Goal: Task Accomplishment & Management: Complete application form

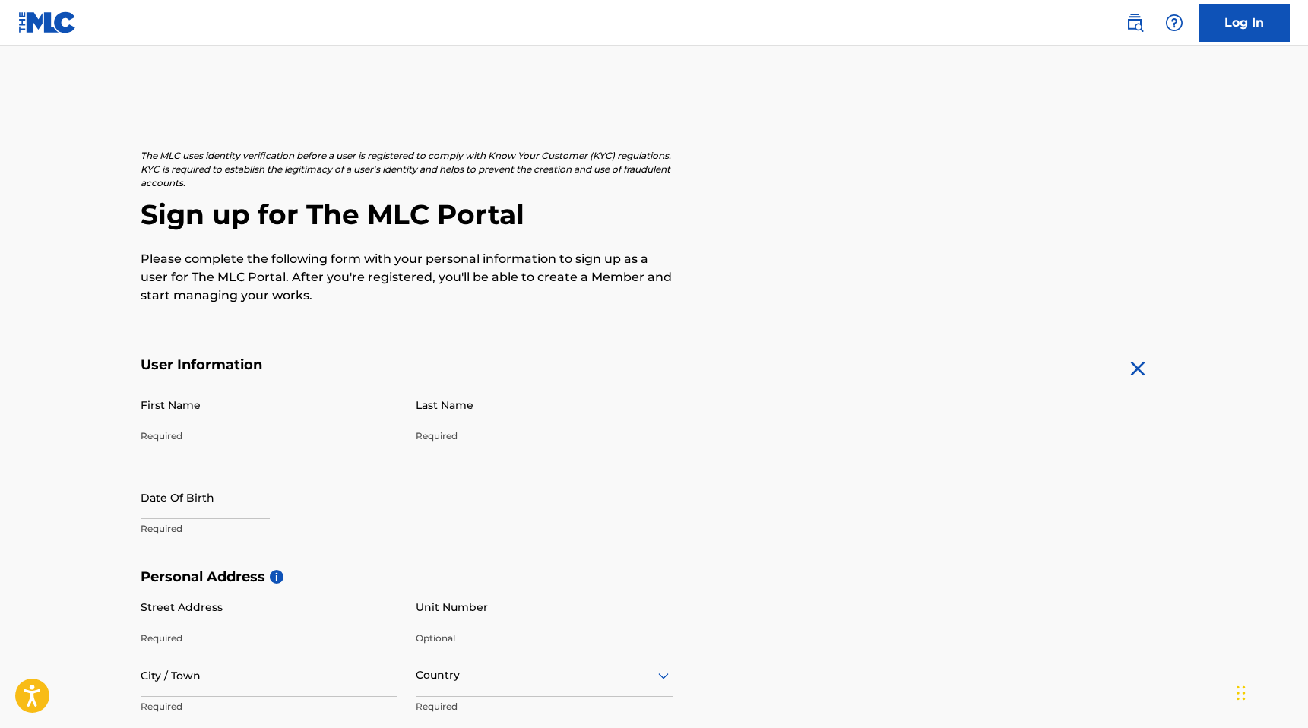
click at [1138, 376] on img at bounding box center [1138, 369] width 24 height 24
click at [251, 411] on input "First Name" at bounding box center [269, 404] width 257 height 43
type input "[PERSON_NAME]"
type input "LeCar"
click at [204, 511] on input "text" at bounding box center [205, 497] width 129 height 43
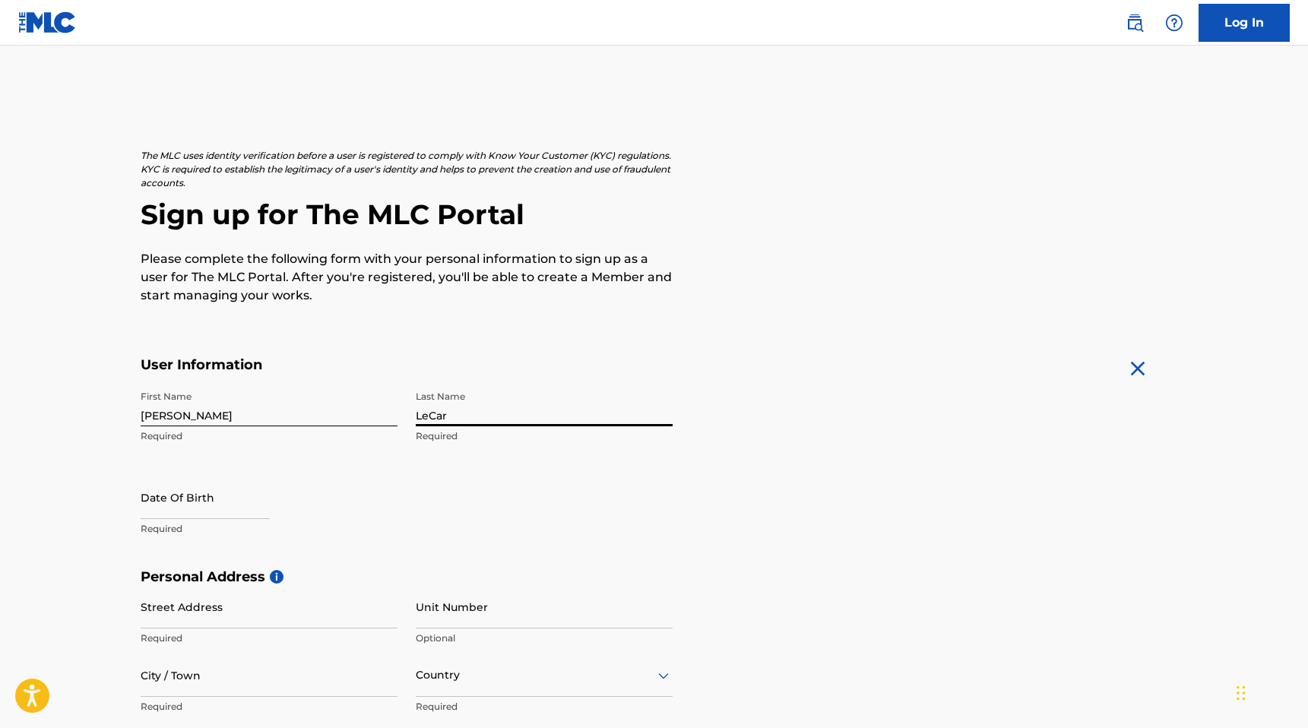
select select "7"
select select "2025"
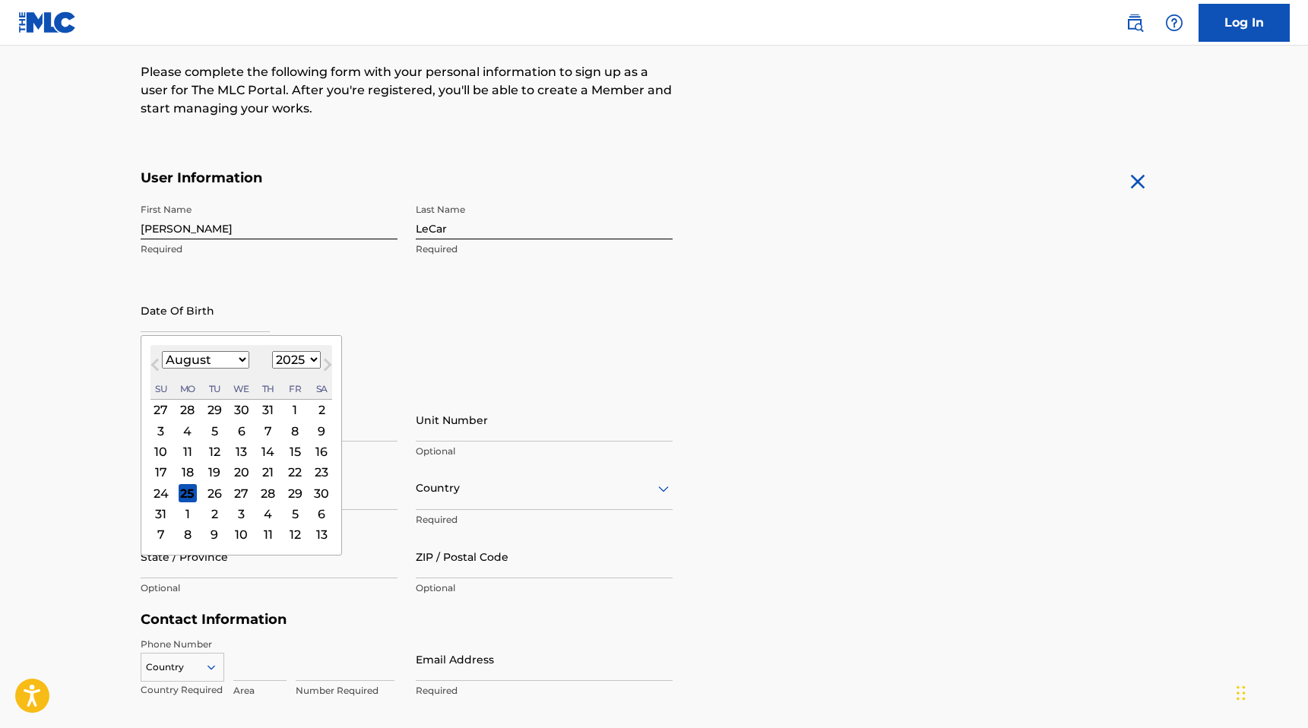
scroll to position [228, 0]
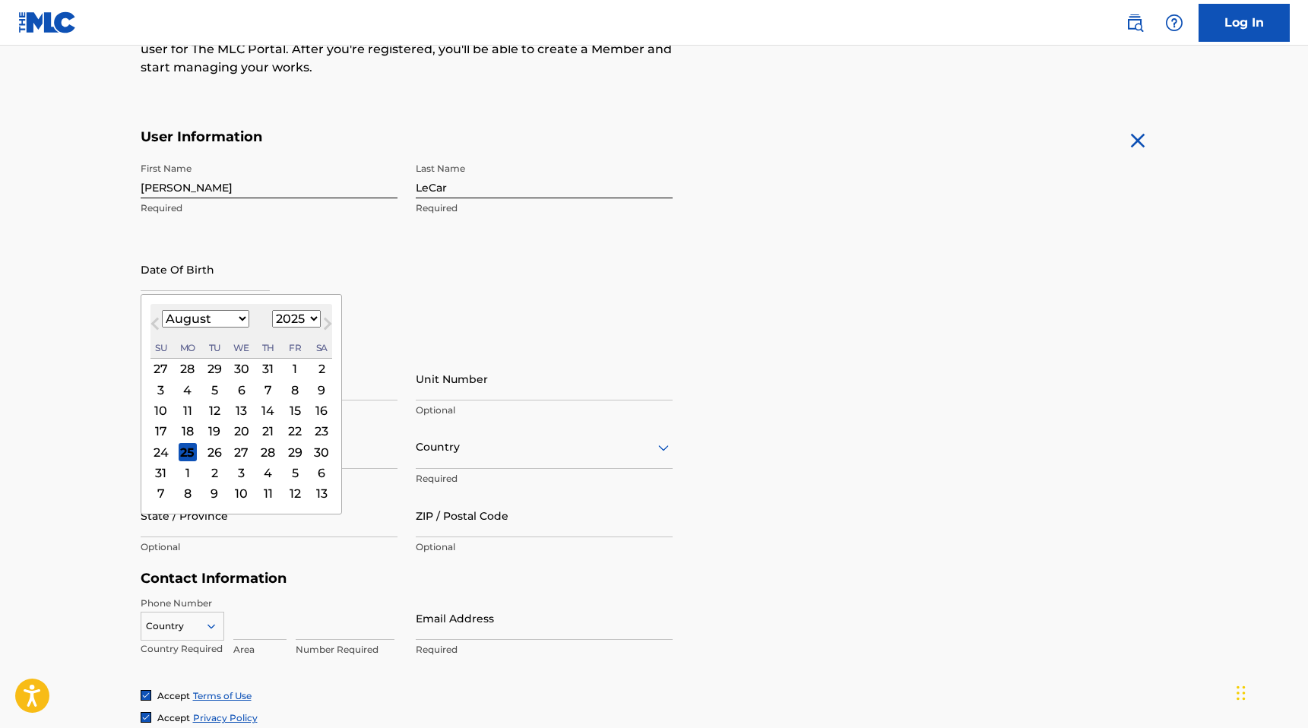
click at [163, 319] on button "Previous Month" at bounding box center [155, 327] width 24 height 24
click at [157, 320] on span "Previous Month" at bounding box center [157, 326] width 0 height 23
click at [178, 319] on select "January February March April May June July August September October November De…" at bounding box center [205, 318] width 87 height 17
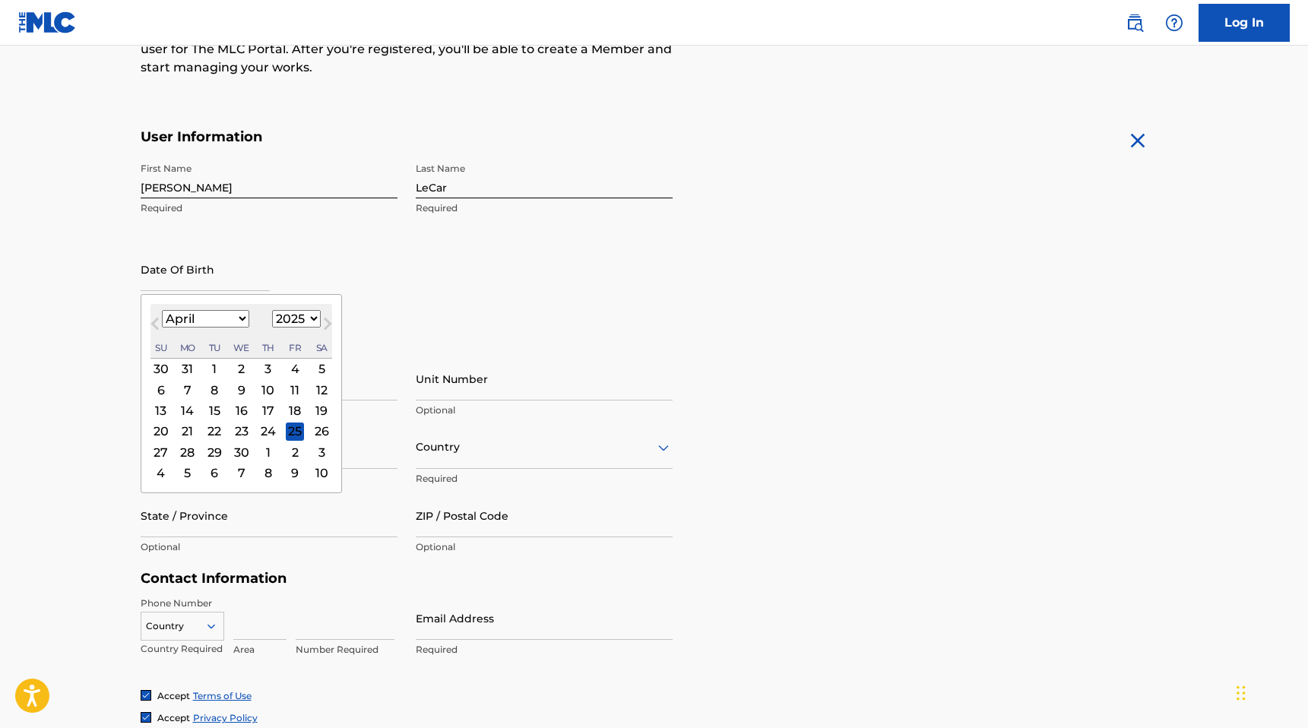
select select "1"
click at [162, 310] on select "January February March April May June July August September October November De…" at bounding box center [205, 318] width 87 height 17
click at [321, 388] on div "8" at bounding box center [321, 390] width 18 height 18
type input "[DATE]"
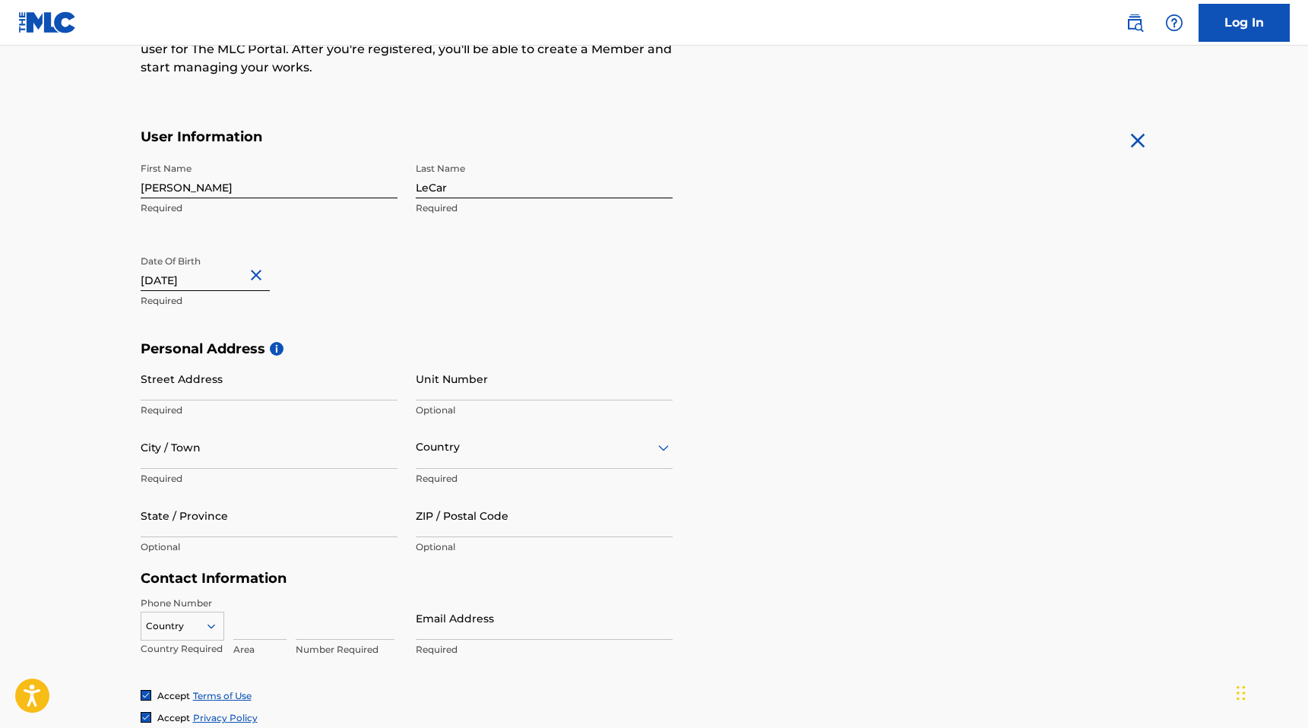
click at [217, 276] on input "[DATE]" at bounding box center [205, 269] width 129 height 43
select select "1"
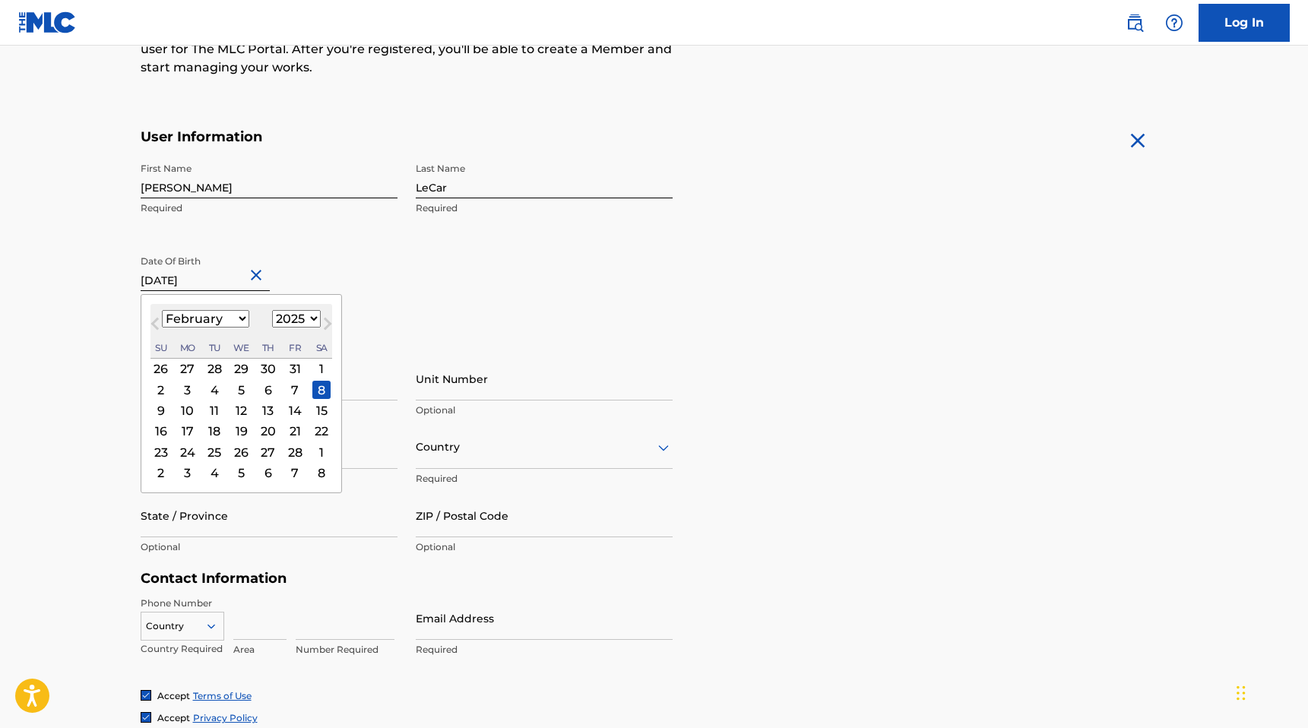
click at [302, 321] on select "1899 1900 1901 1902 1903 1904 1905 1906 1907 1908 1909 1910 1911 1912 1913 1914…" at bounding box center [296, 318] width 49 height 17
select select "1985"
click at [272, 310] on select "1899 1900 1901 1902 1903 1904 1905 1906 1907 1908 1909 1910 1911 1912 1913 1914…" at bounding box center [296, 318] width 49 height 17
click at [296, 387] on div "8" at bounding box center [295, 390] width 18 height 18
type input "[DATE]"
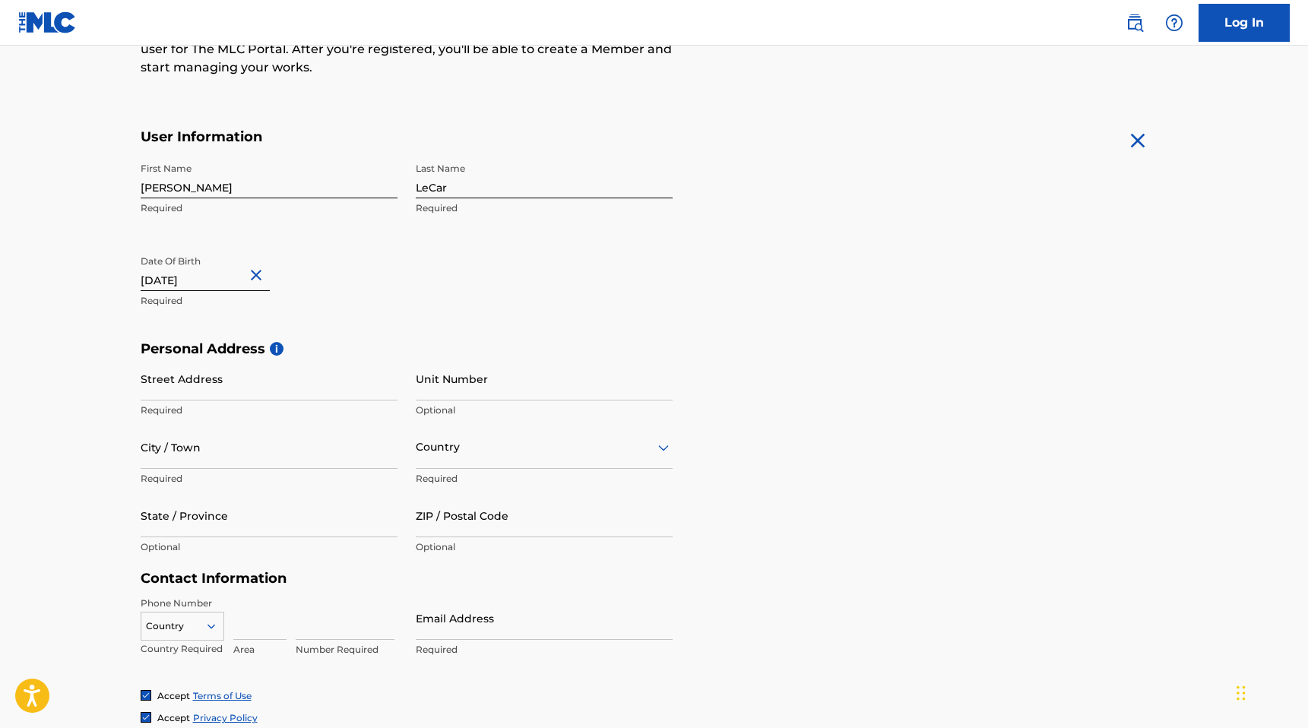
click at [296, 387] on input "Street Address" at bounding box center [269, 378] width 257 height 43
type input "[STREET_ADDRESS]"
type input "Cibolo"
click at [229, 515] on input "State / Province" at bounding box center [269, 515] width 257 height 43
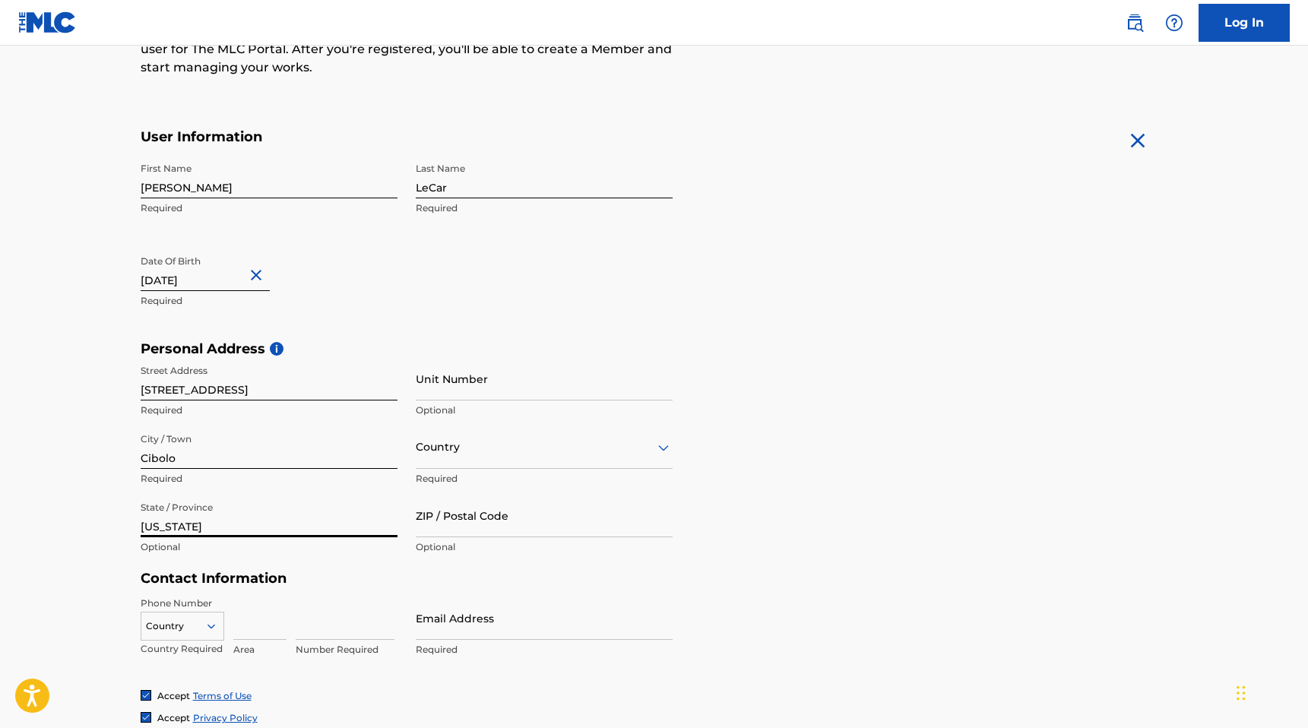
type input "[US_STATE]"
click at [513, 429] on div "Country" at bounding box center [544, 447] width 257 height 43
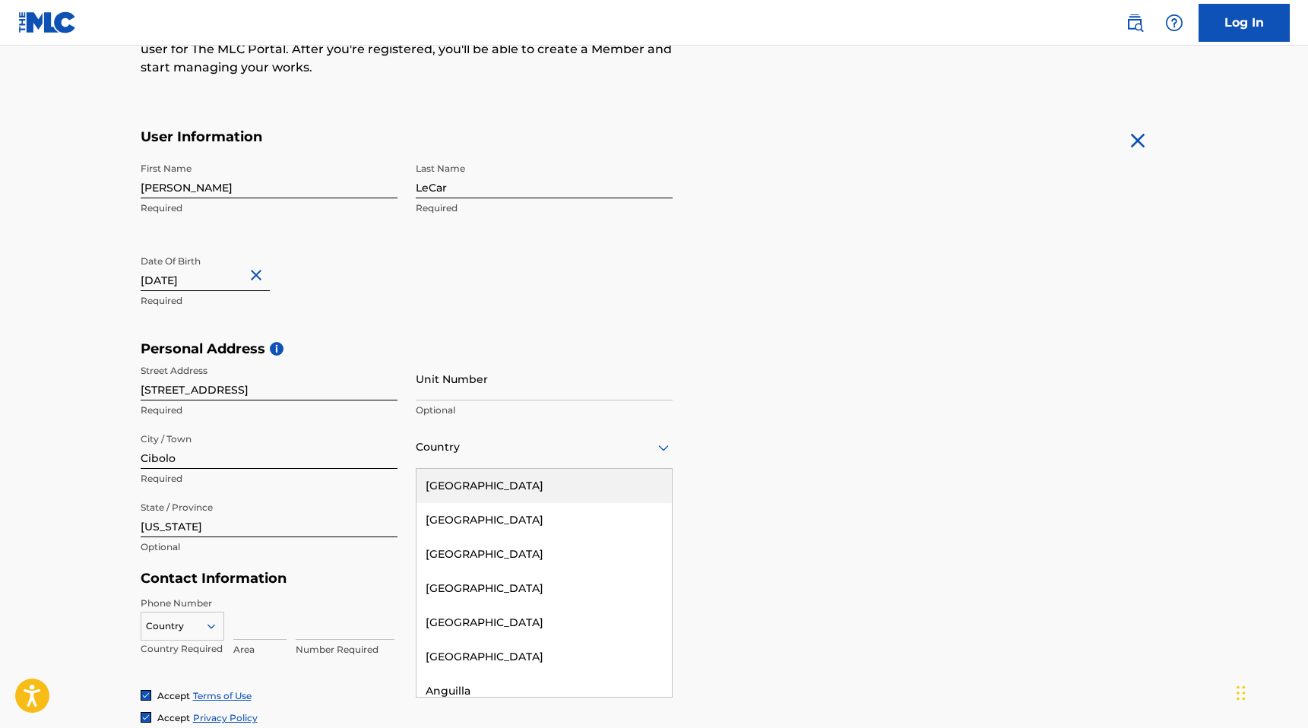
click at [514, 486] on div "[GEOGRAPHIC_DATA]" at bounding box center [544, 486] width 255 height 34
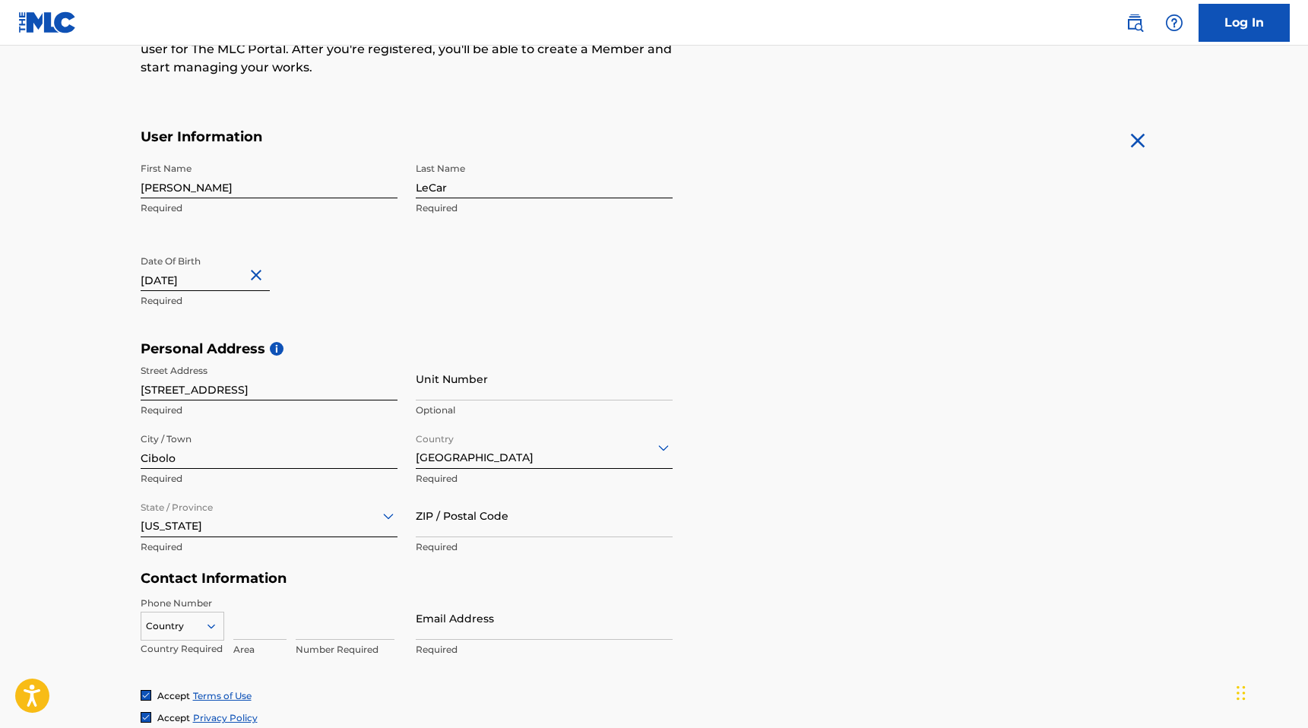
click at [507, 519] on input "ZIP / Postal Code" at bounding box center [544, 515] width 257 height 43
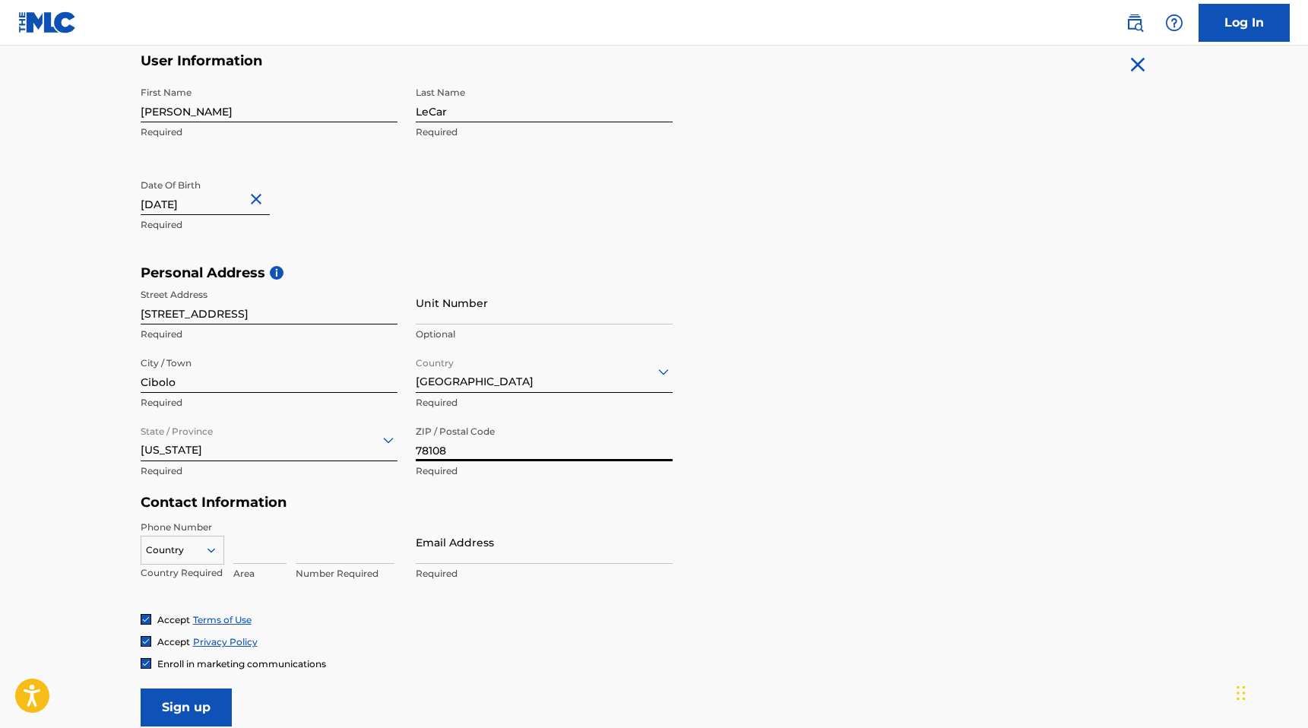
scroll to position [460, 0]
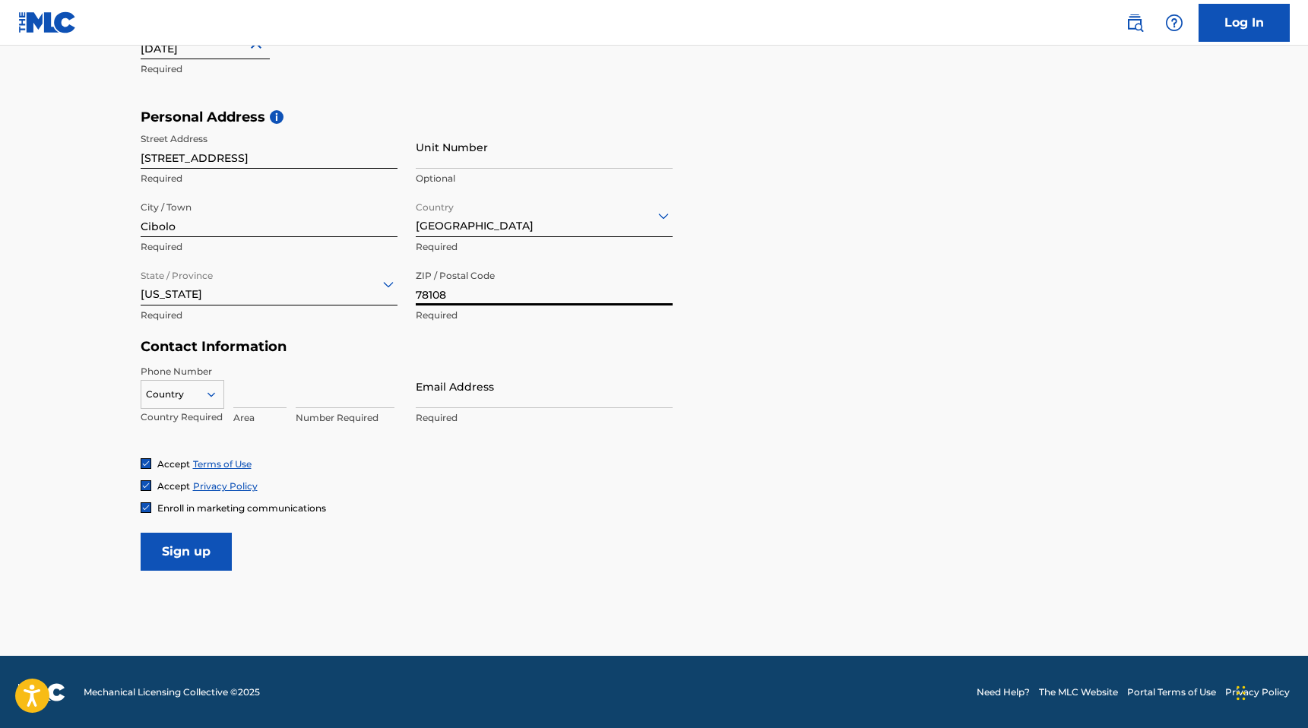
type input "78108"
click at [185, 392] on div at bounding box center [182, 394] width 82 height 17
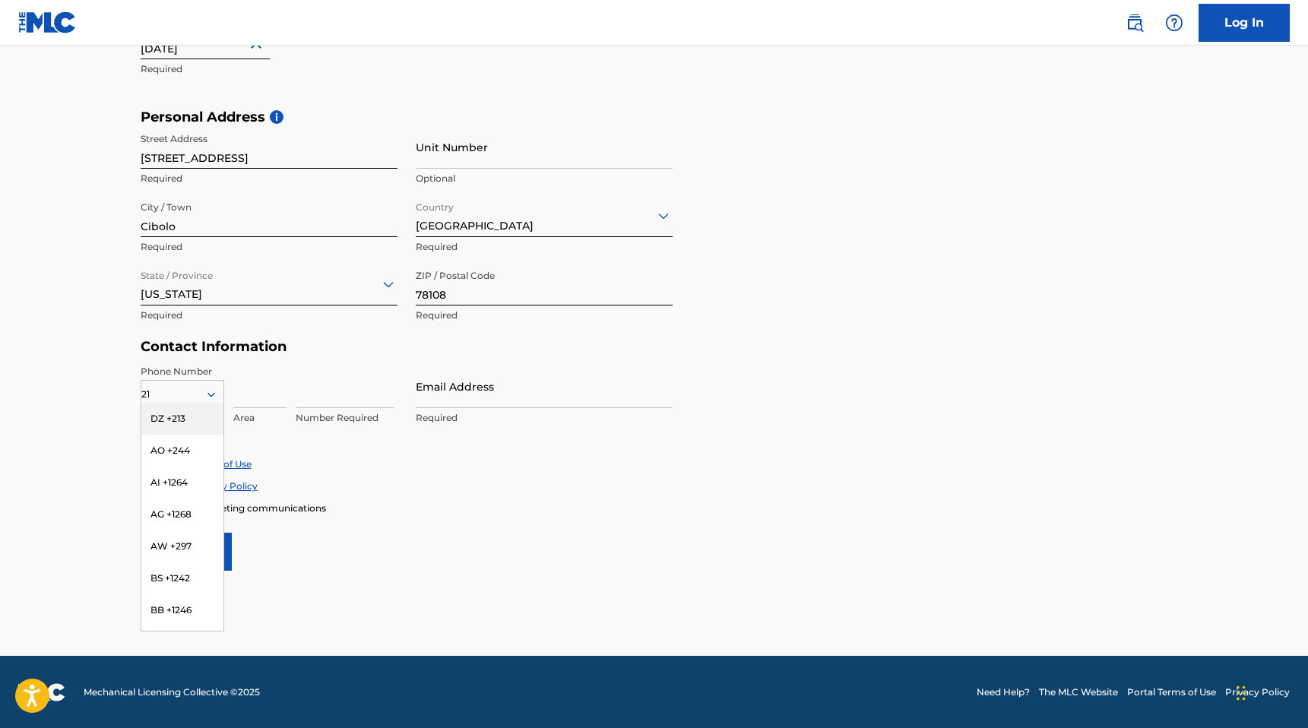
type input "210"
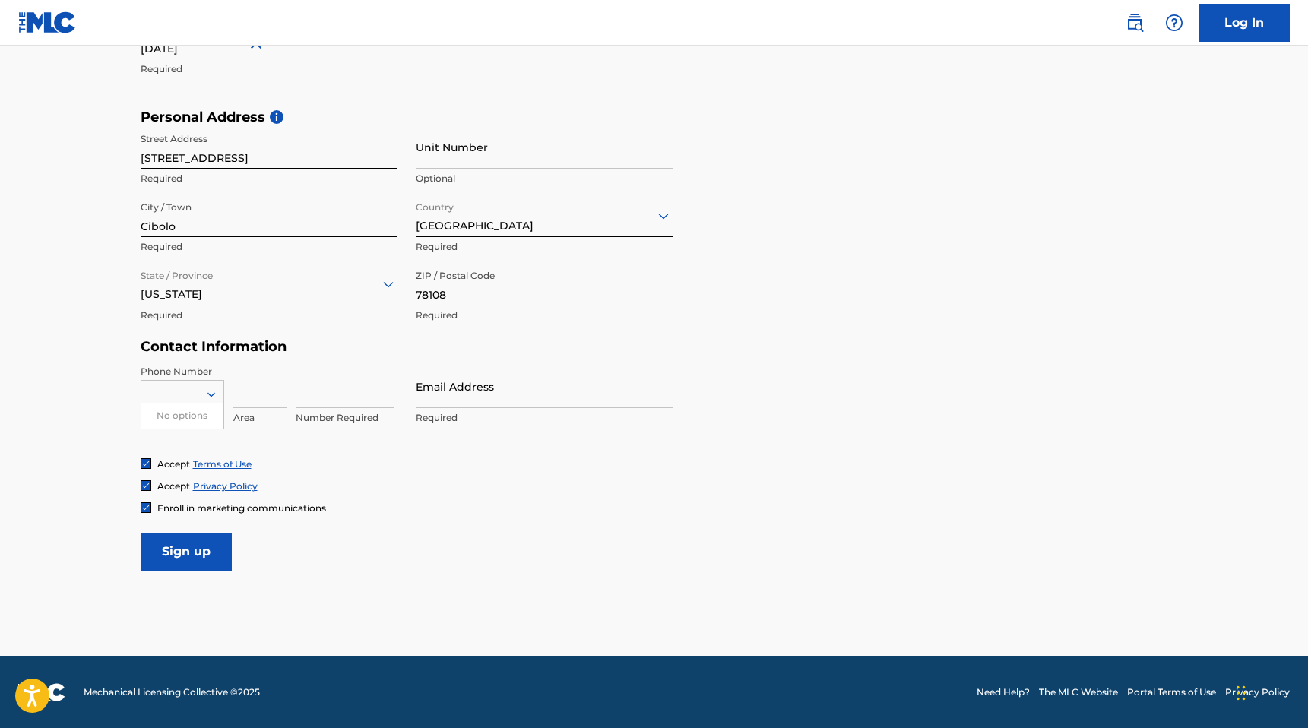
click at [160, 397] on div at bounding box center [182, 394] width 82 height 17
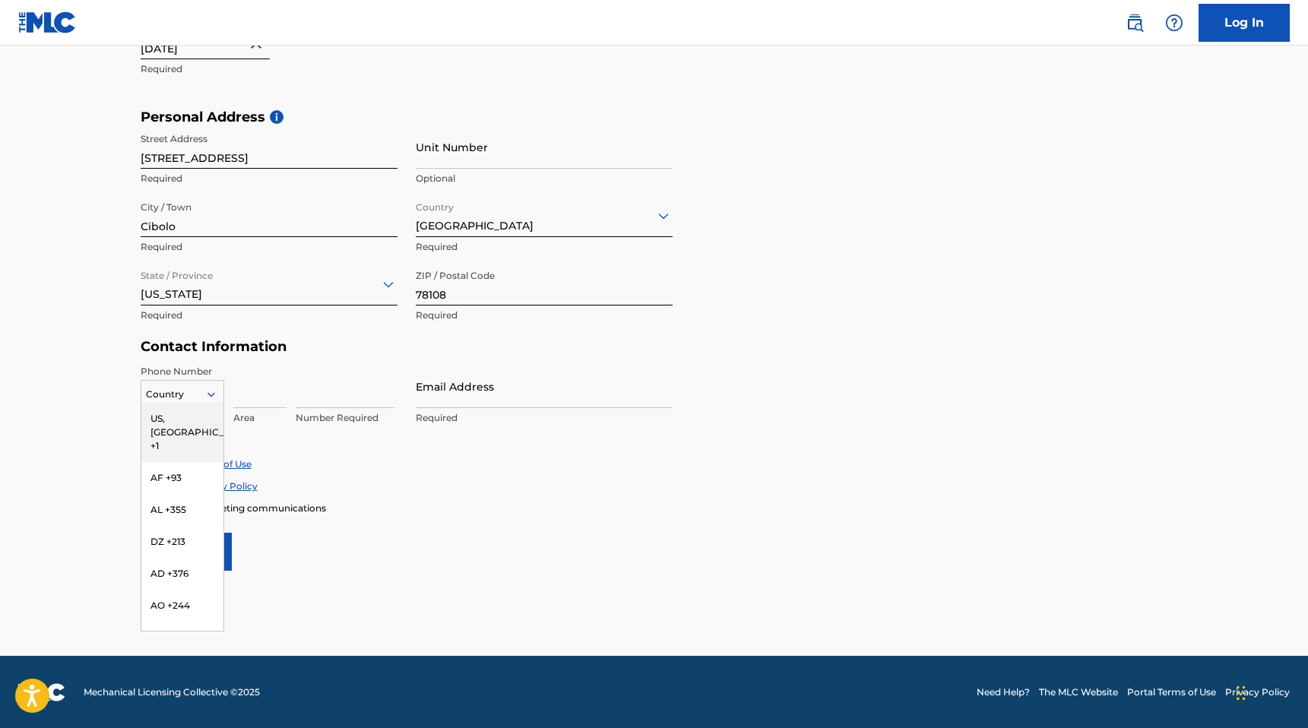
click at [191, 398] on div at bounding box center [182, 394] width 82 height 17
click at [189, 416] on div "US, [GEOGRAPHIC_DATA] +1" at bounding box center [182, 432] width 82 height 59
click at [200, 390] on div at bounding box center [182, 394] width 82 height 17
click at [157, 418] on div "US, [GEOGRAPHIC_DATA] +1" at bounding box center [182, 432] width 82 height 59
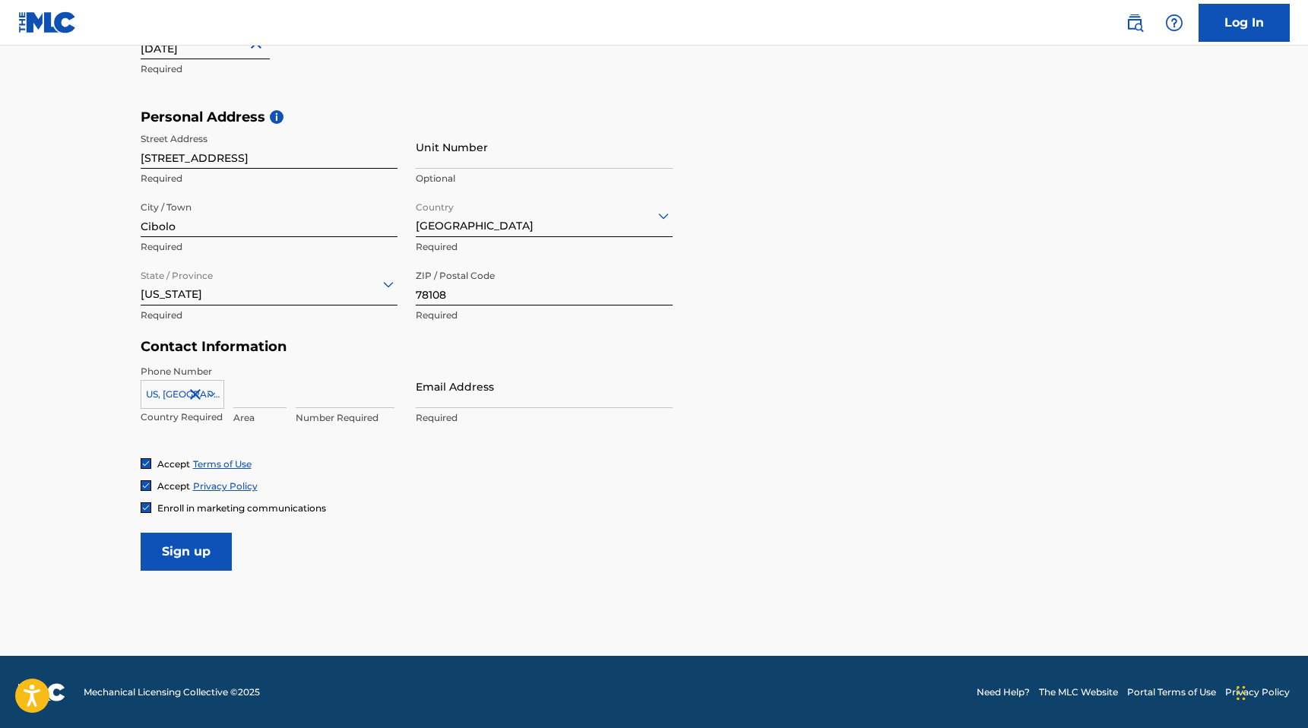
click at [262, 386] on input at bounding box center [259, 386] width 53 height 43
type input "210"
type input "8852612"
type input "e"
type input "[EMAIL_ADDRESS][DOMAIN_NAME]"
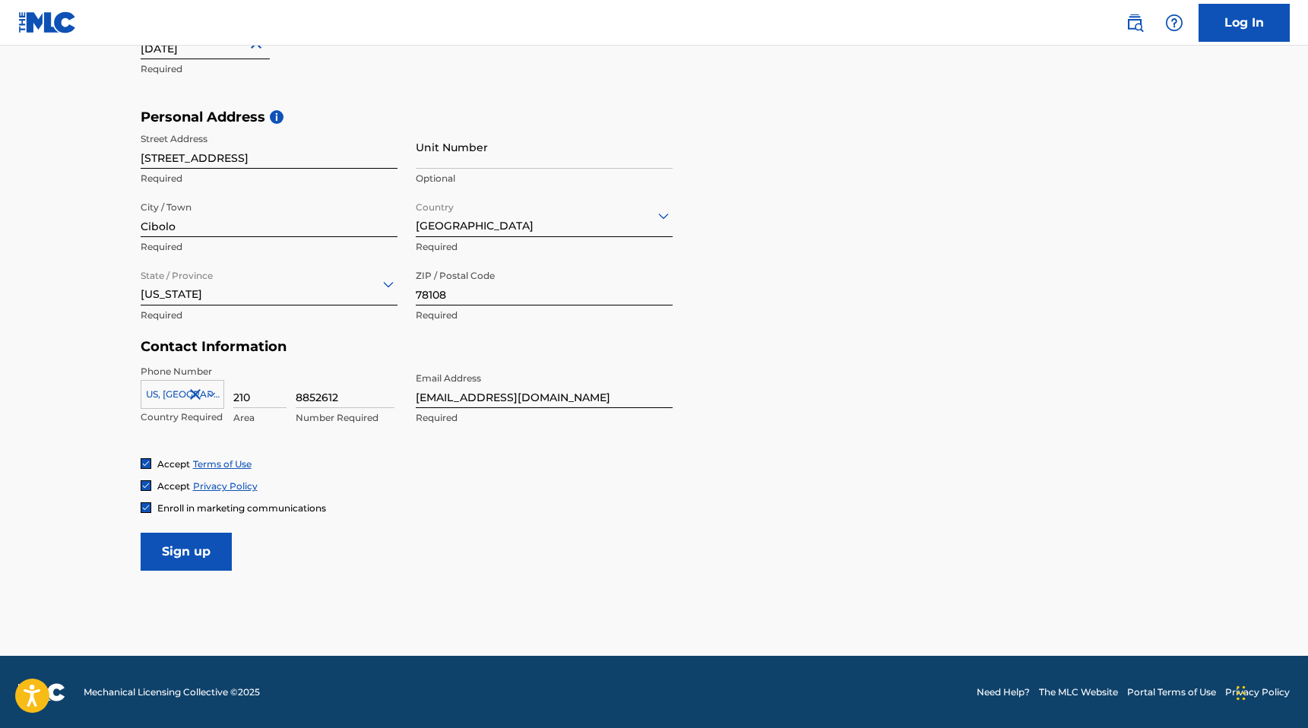
click at [208, 560] on input "Sign up" at bounding box center [186, 552] width 91 height 38
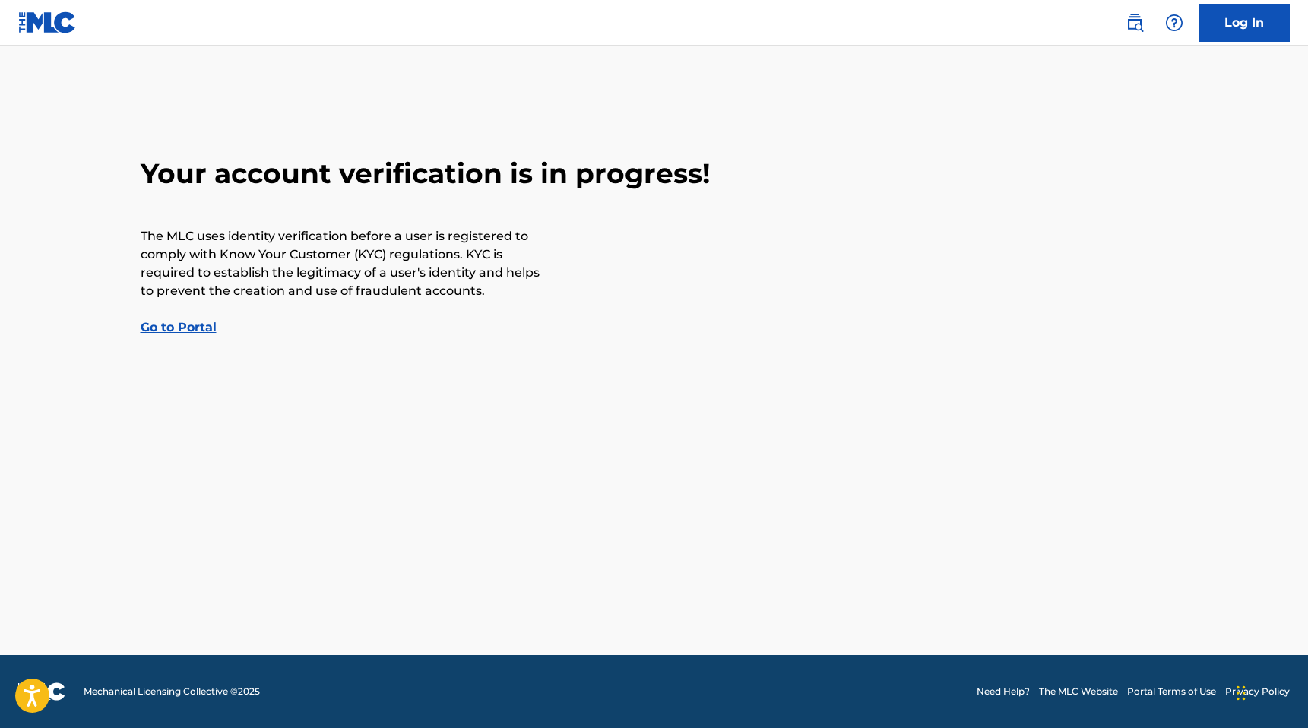
click at [183, 326] on link "Go to Portal" at bounding box center [179, 327] width 76 height 14
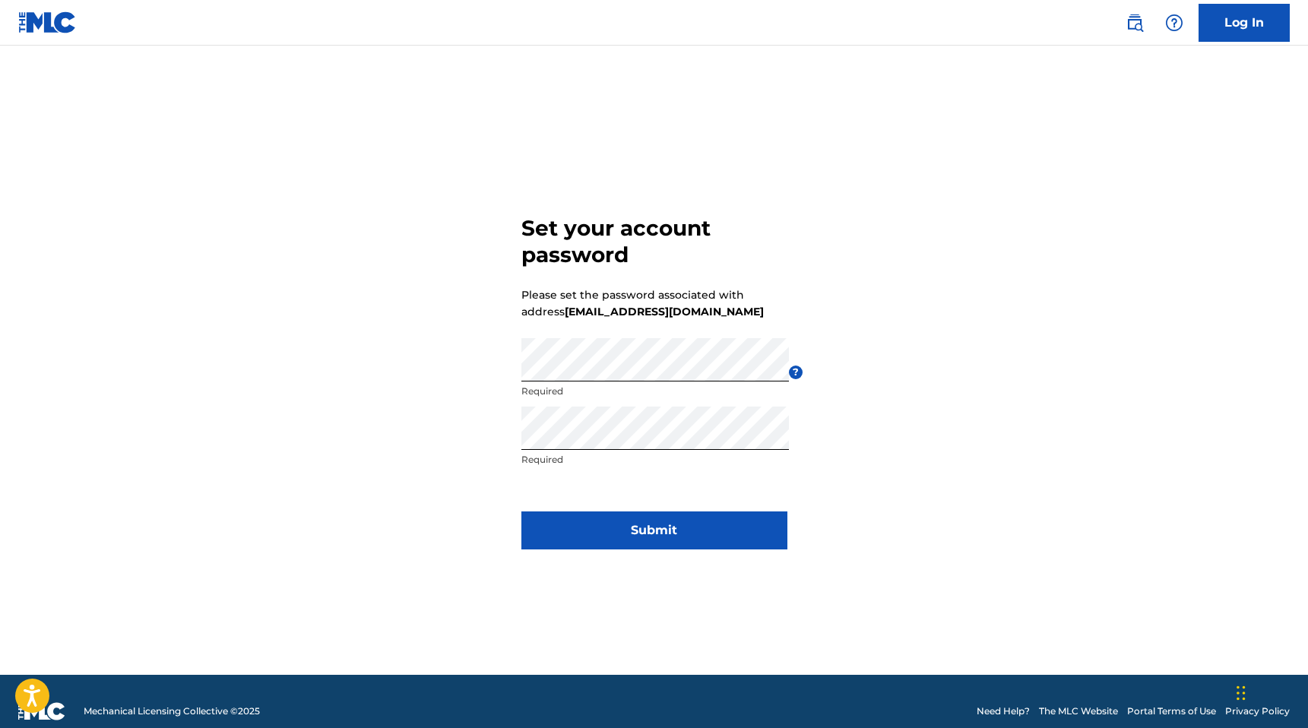
click at [728, 519] on button "Submit" at bounding box center [655, 531] width 266 height 38
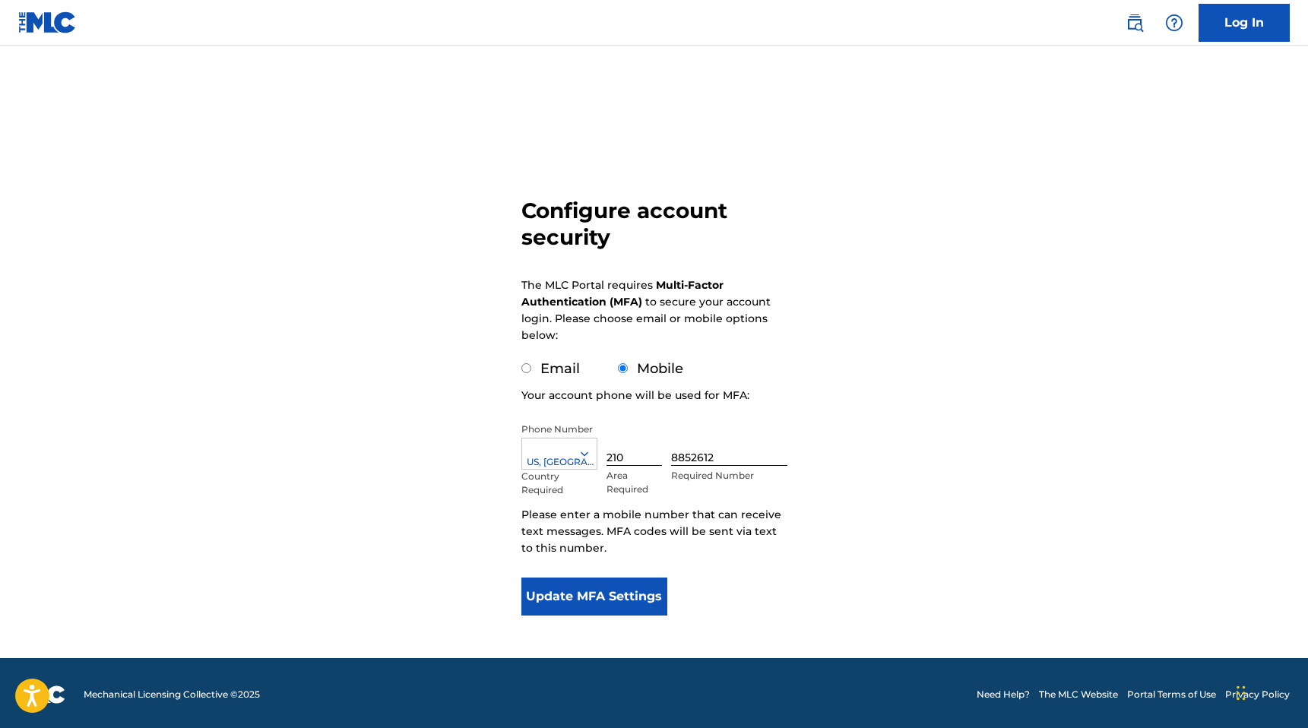
click at [543, 368] on label "Email" at bounding box center [561, 368] width 40 height 17
click at [531, 368] on input "Email" at bounding box center [527, 368] width 10 height 10
radio input "true"
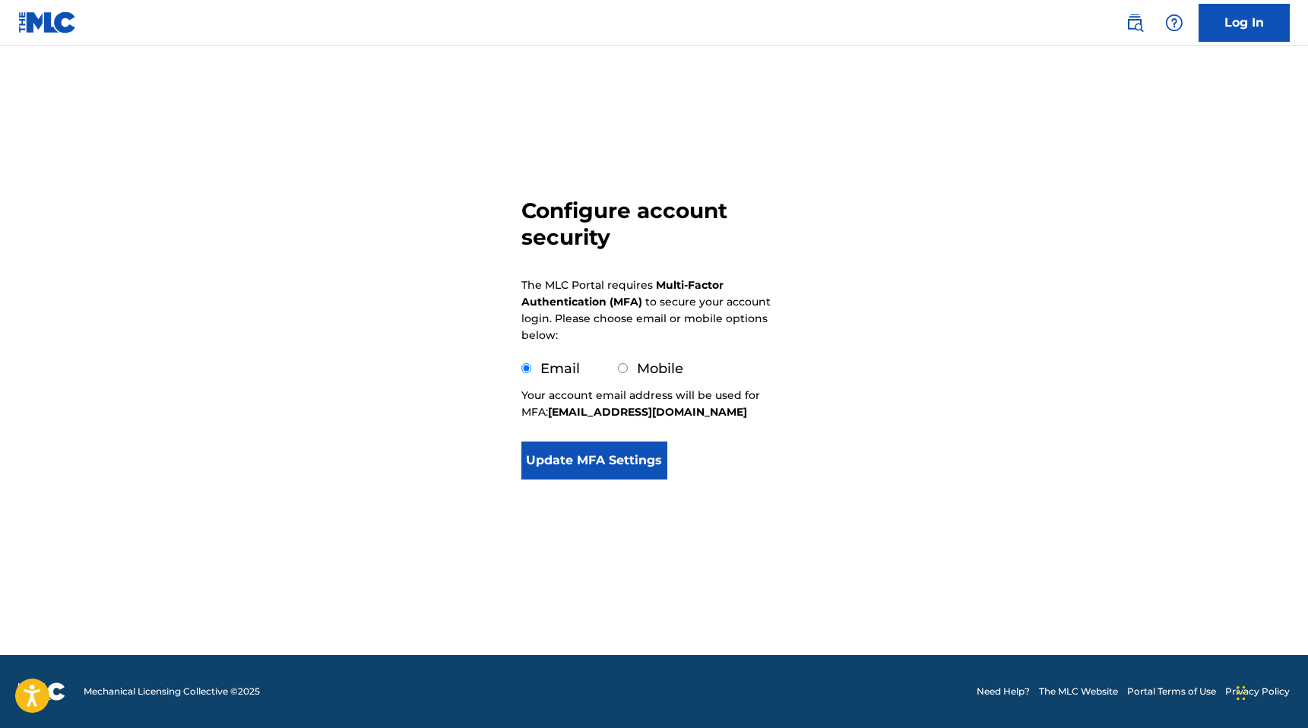
click at [629, 366] on div "Mobile" at bounding box center [650, 369] width 65 height 21
click at [622, 367] on input "Mobile" at bounding box center [623, 368] width 10 height 10
radio input "true"
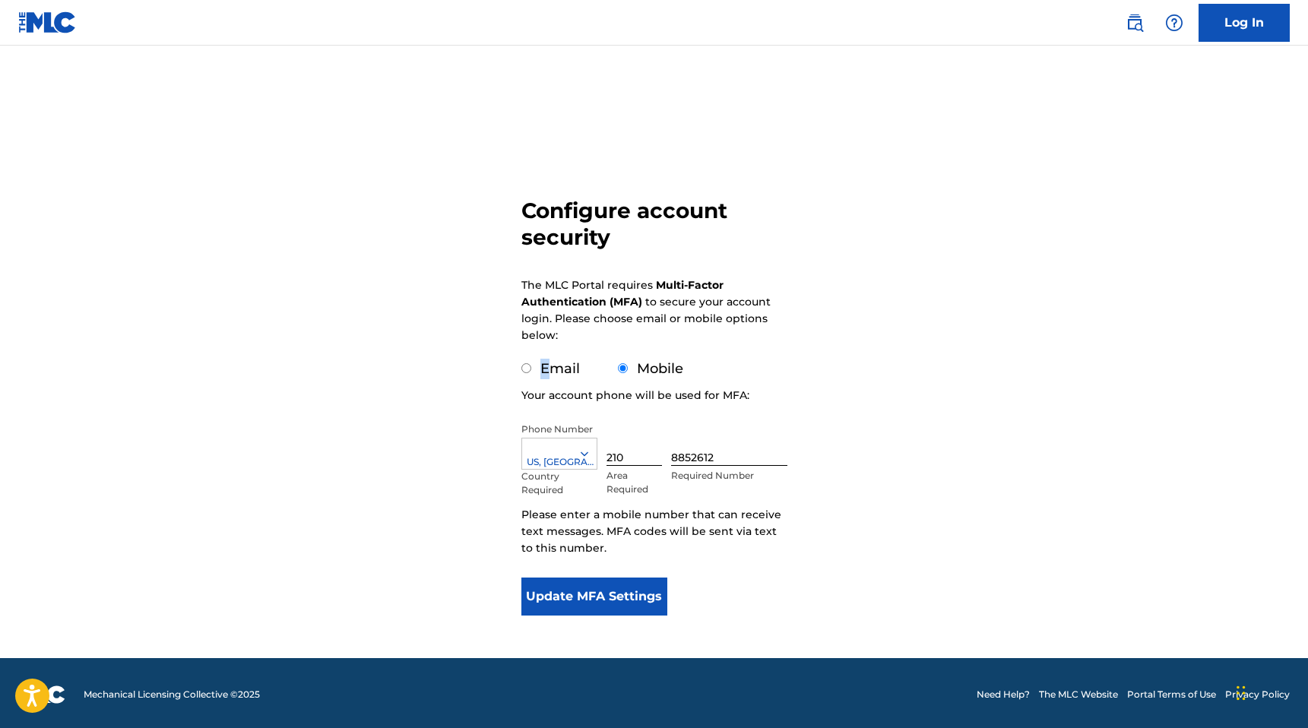
drag, startPoint x: 543, startPoint y: 372, endPoint x: 536, endPoint y: 362, distance: 12.0
click at [537, 362] on div "Email" at bounding box center [551, 369] width 59 height 21
click at [518, 366] on div "Configure account security The MLC Portal requires Multi-Factor Authentication …" at bounding box center [654, 371] width 1064 height 575
click at [528, 366] on input "Email" at bounding box center [527, 368] width 10 height 10
radio input "true"
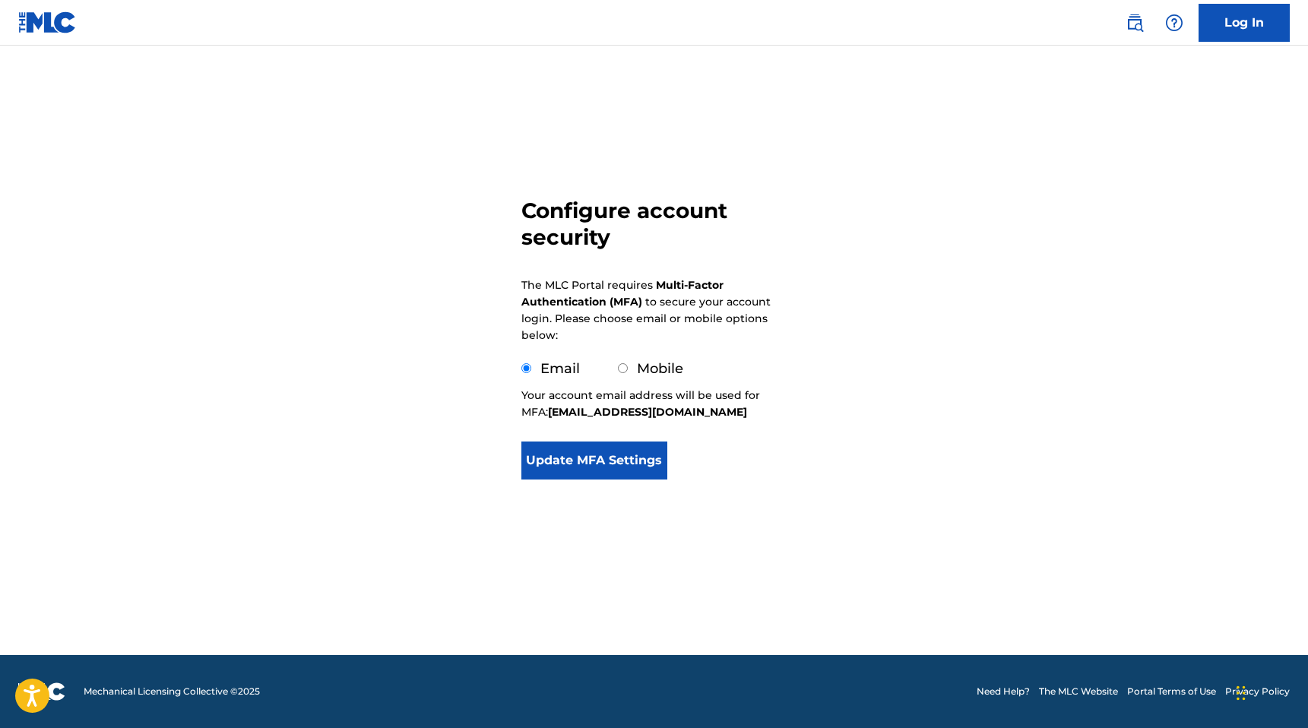
click at [604, 455] on button "Update MFA Settings" at bounding box center [595, 461] width 147 height 38
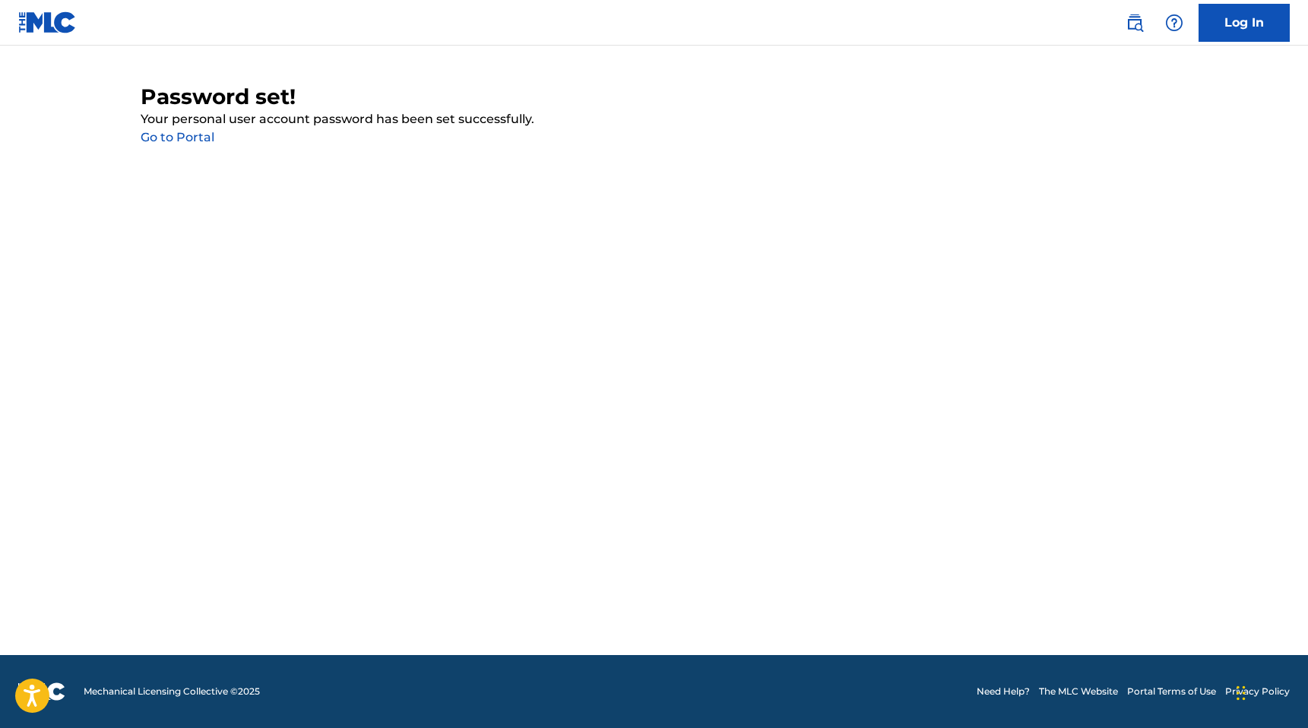
click at [183, 138] on link "Go to Portal" at bounding box center [178, 137] width 74 height 14
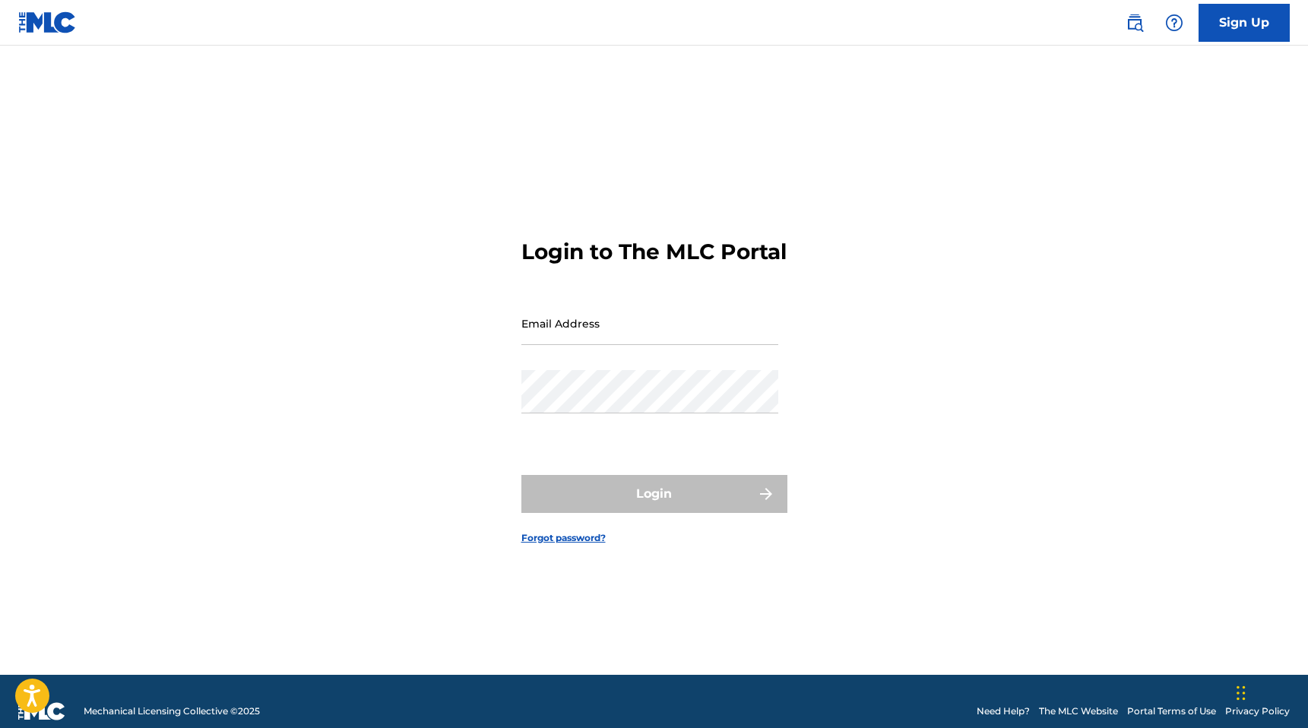
click at [603, 345] on input "Email Address" at bounding box center [650, 323] width 257 height 43
type input "[EMAIL_ADDRESS][DOMAIN_NAME]"
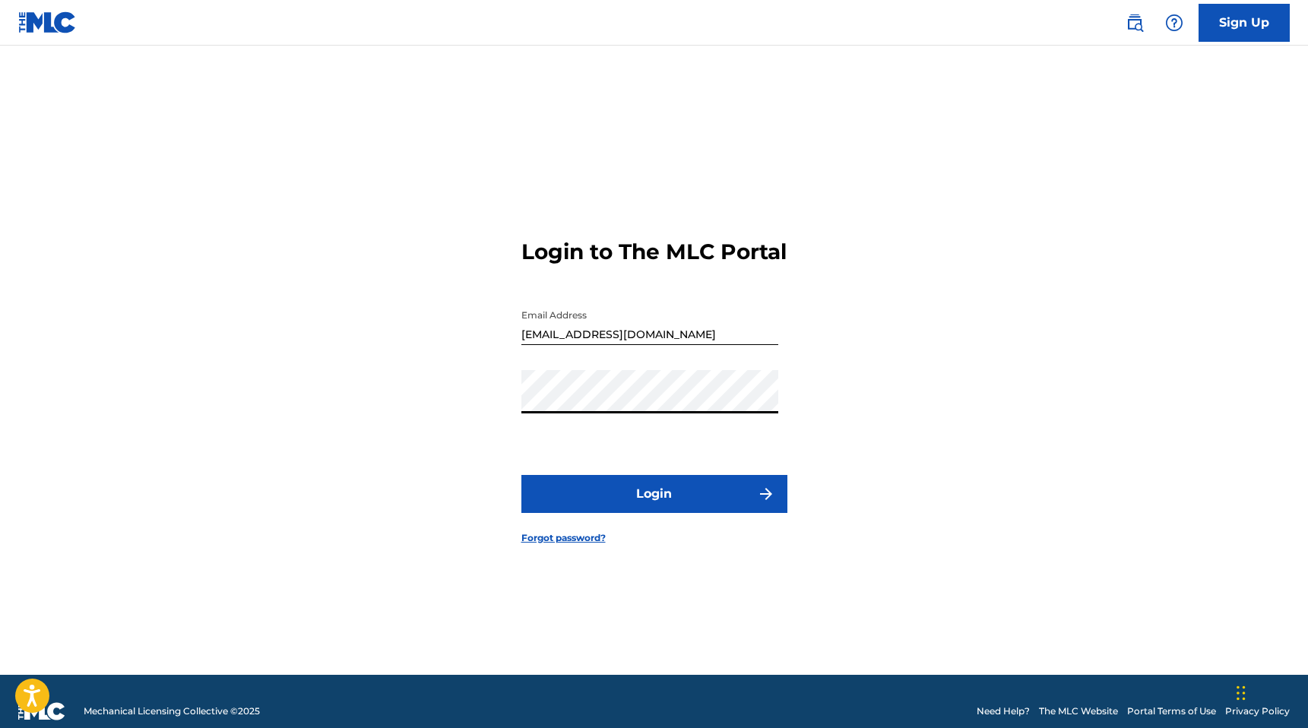
click at [730, 499] on button "Login" at bounding box center [655, 494] width 266 height 38
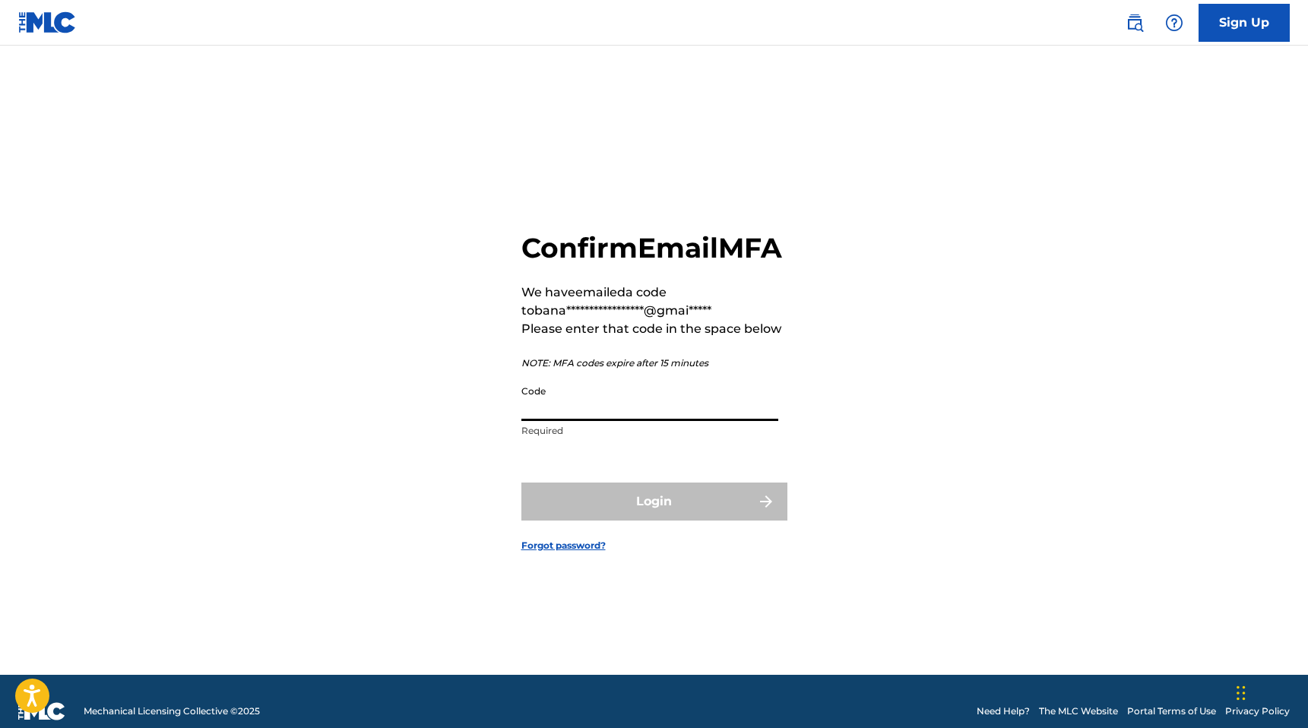
click at [704, 420] on input "Code" at bounding box center [650, 399] width 257 height 43
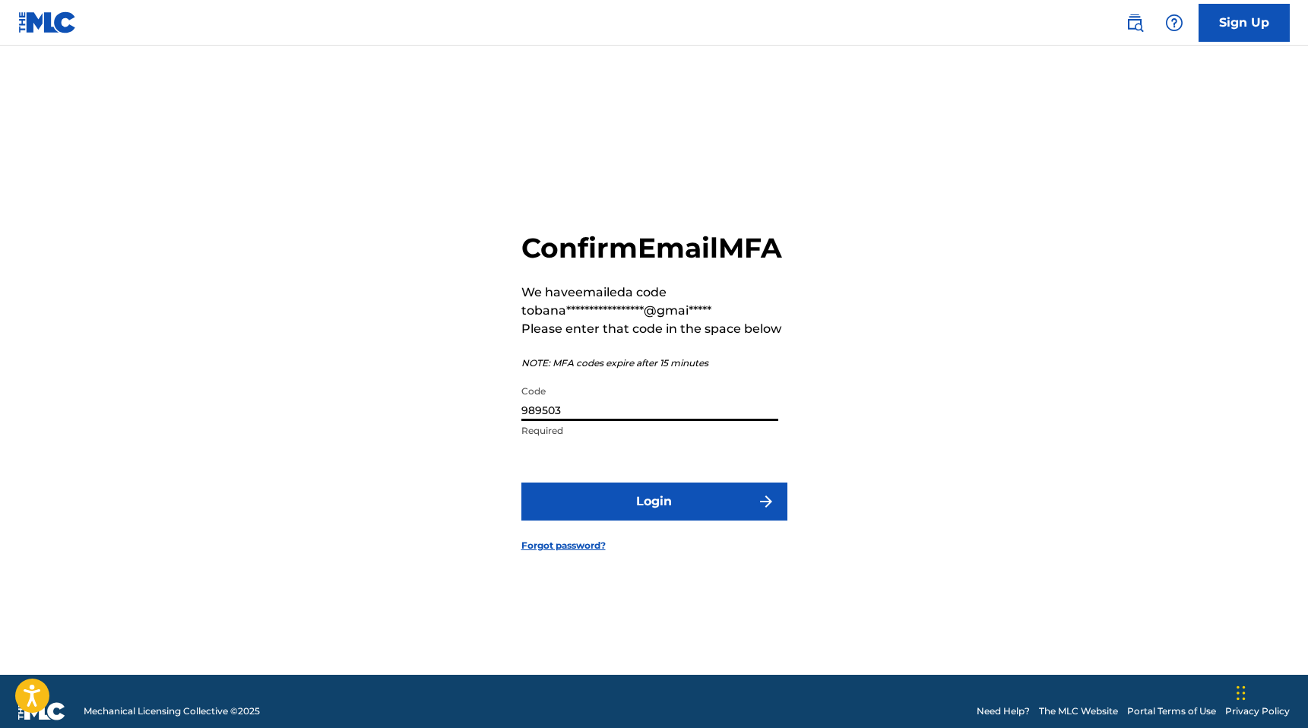
type input "989503"
click at [701, 521] on button "Login" at bounding box center [655, 502] width 266 height 38
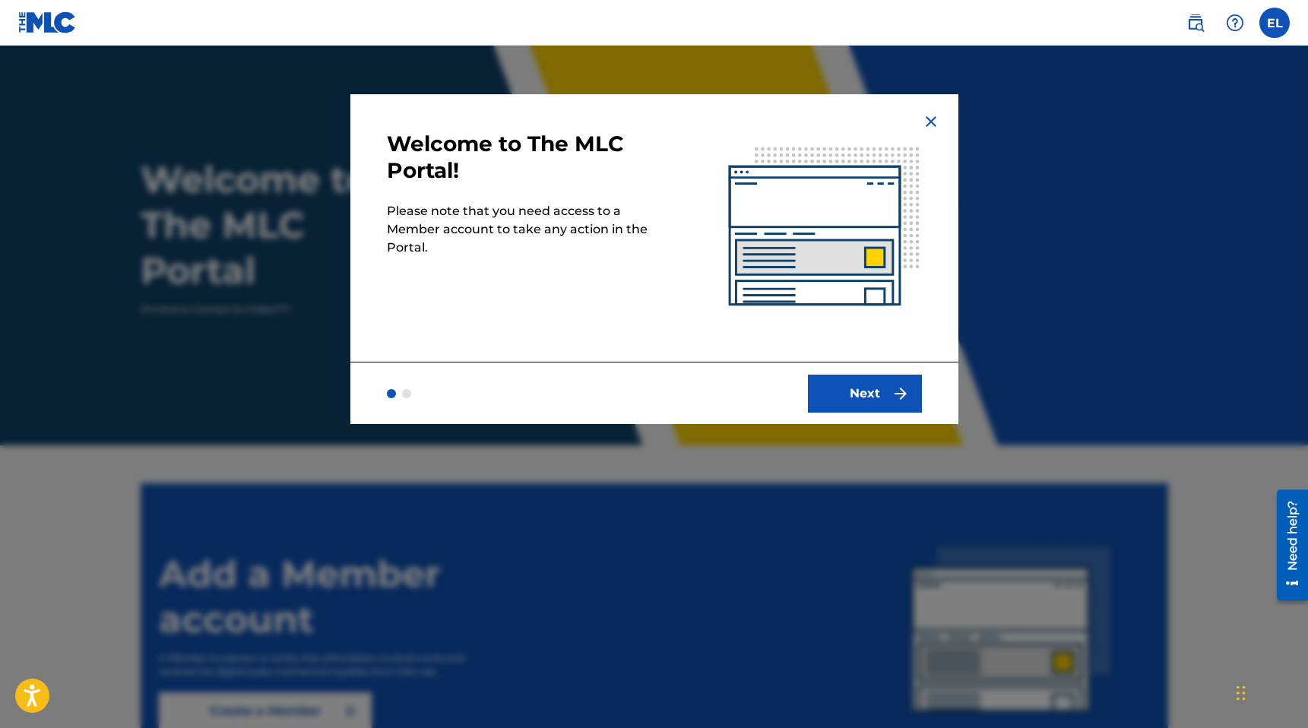
click at [883, 394] on button "Next" at bounding box center [865, 394] width 114 height 38
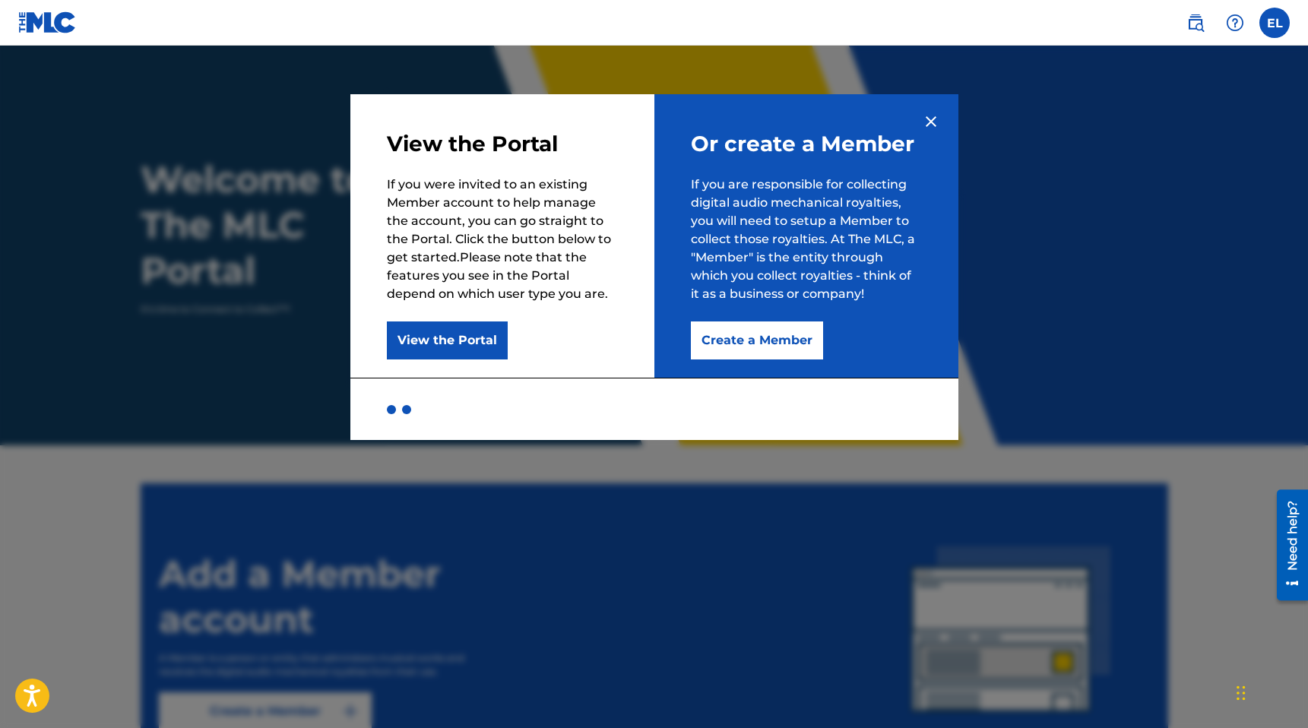
click at [389, 411] on div at bounding box center [391, 409] width 9 height 9
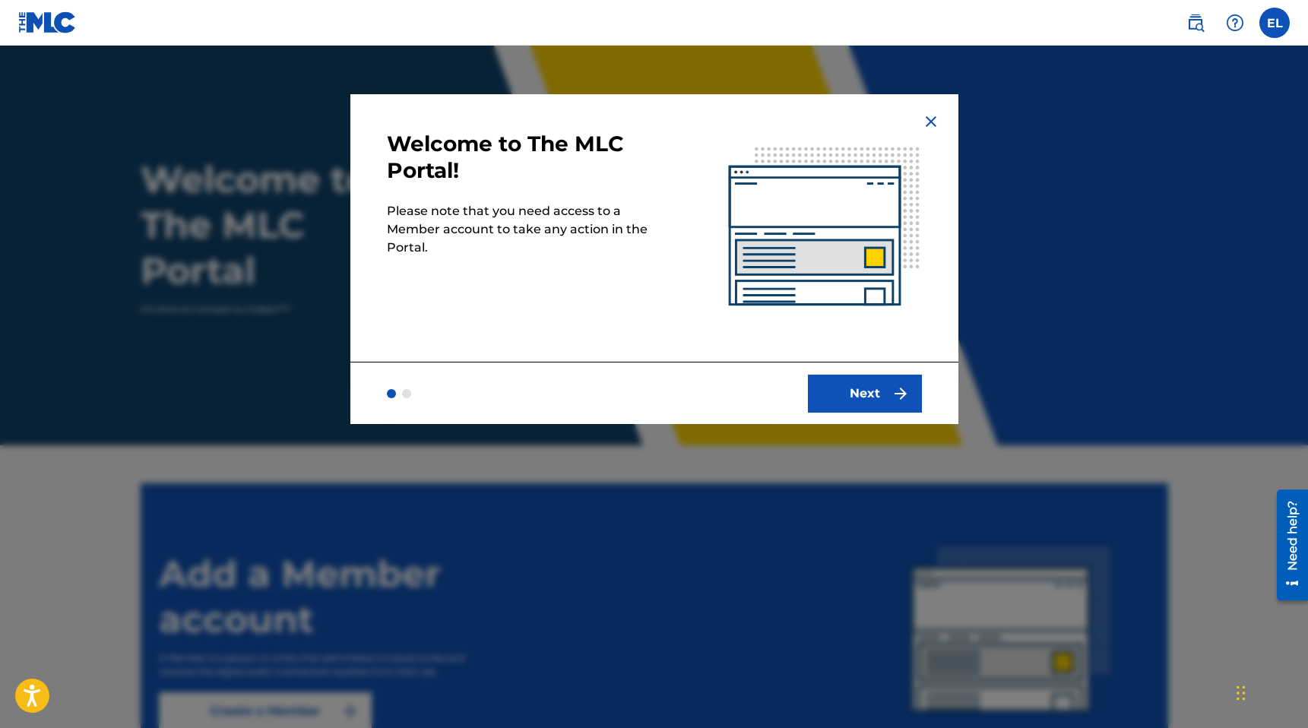
click at [411, 391] on div at bounding box center [402, 393] width 30 height 9
click at [405, 395] on div at bounding box center [406, 393] width 9 height 9
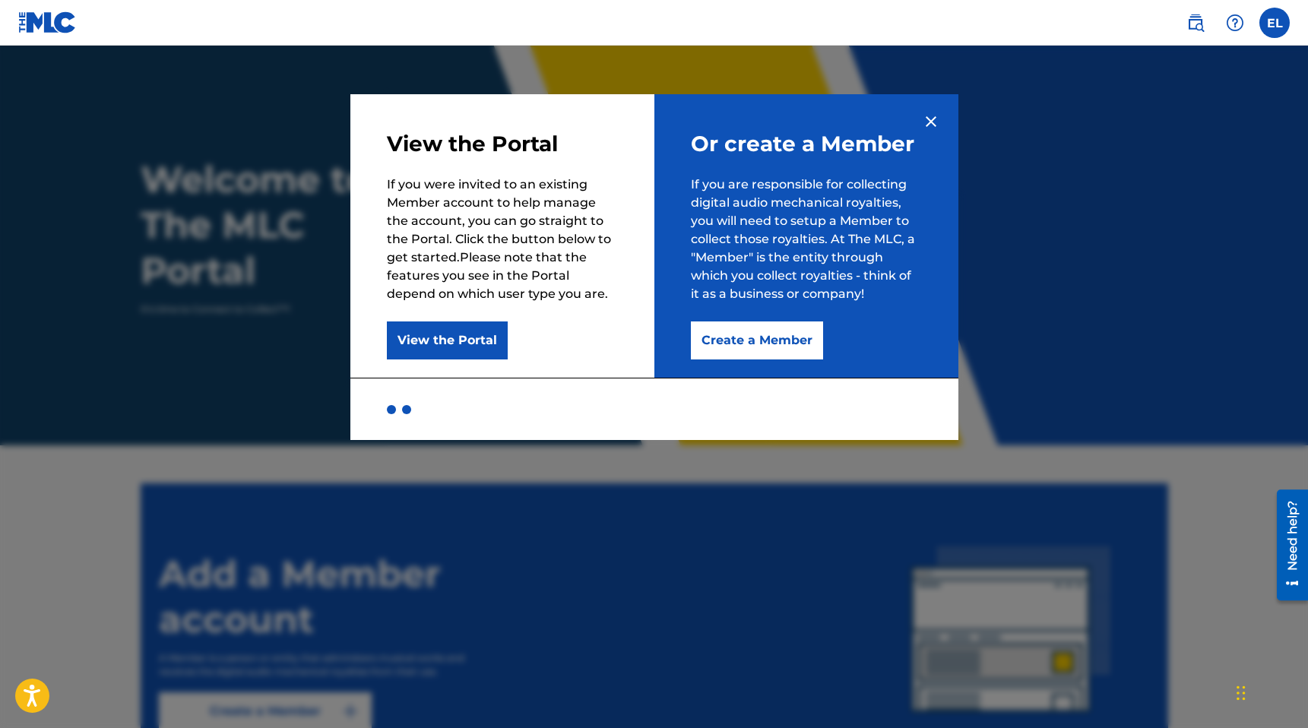
click at [762, 342] on button "Create a Member" at bounding box center [757, 341] width 132 height 38
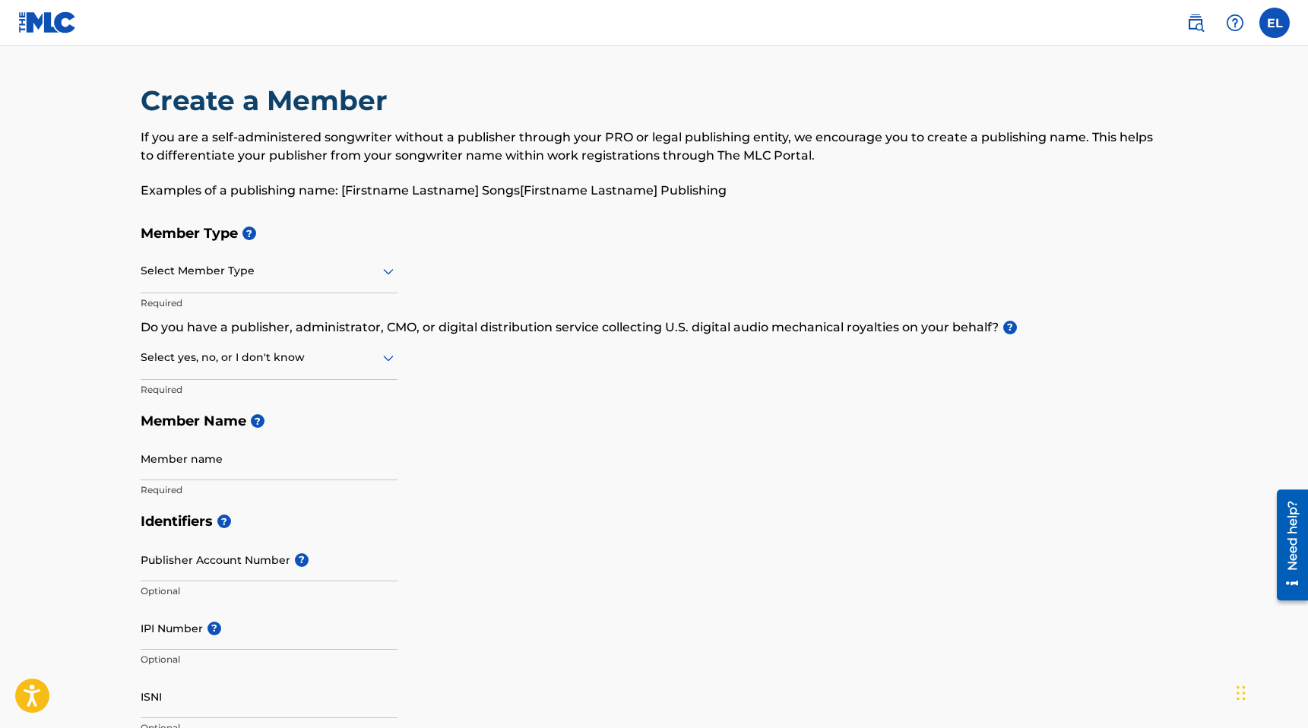
click at [328, 268] on div at bounding box center [269, 271] width 257 height 19
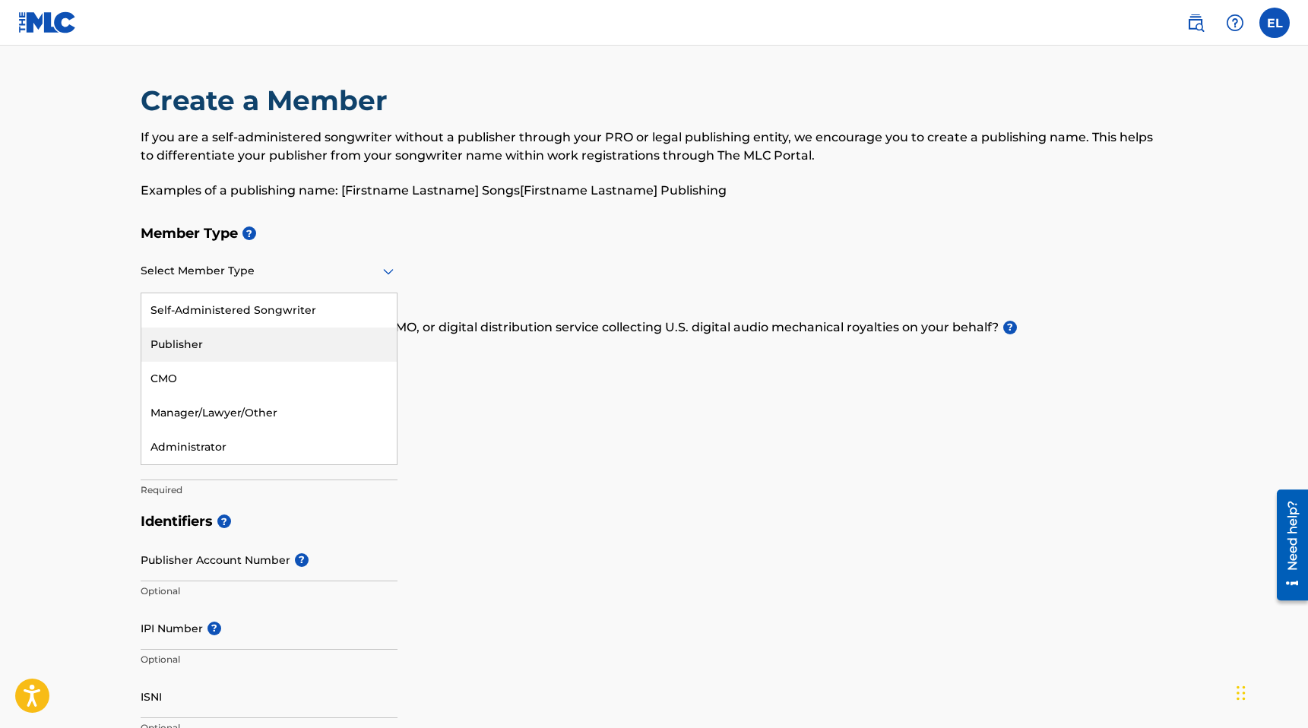
click at [306, 344] on div "Publisher" at bounding box center [268, 345] width 255 height 34
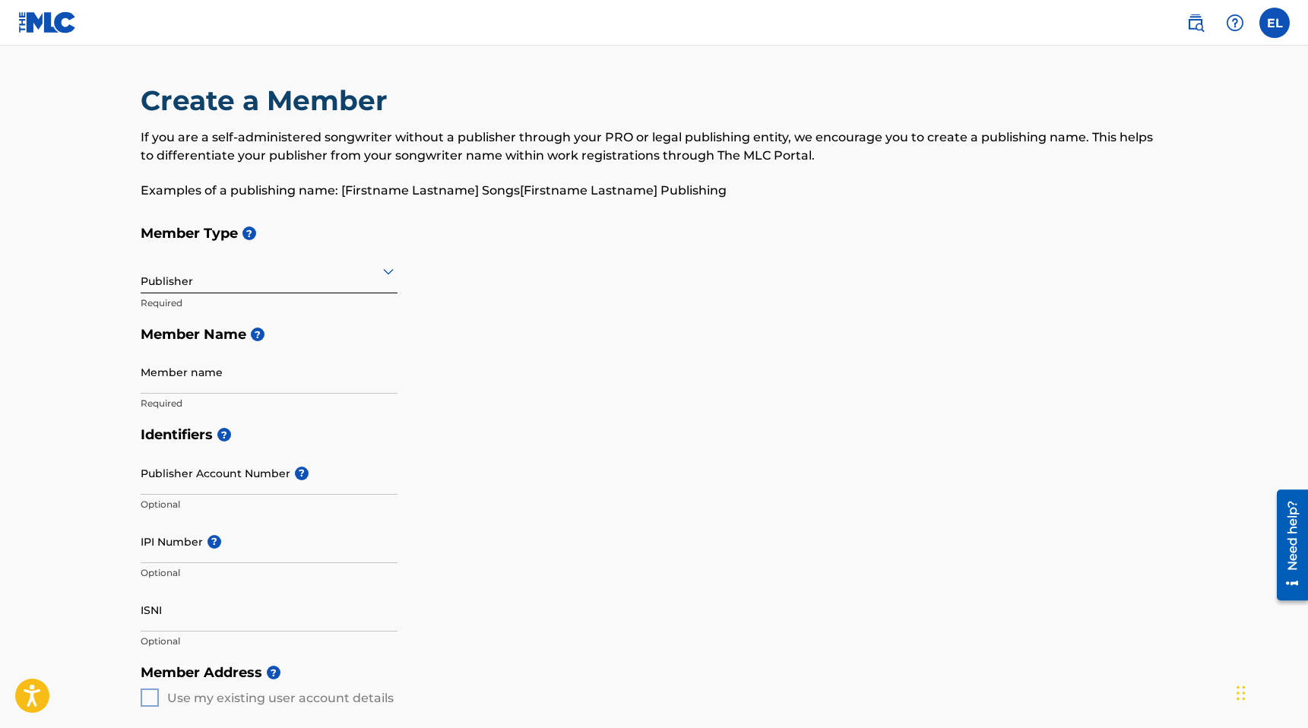
click at [262, 376] on input "Member name" at bounding box center [269, 371] width 257 height 43
type input "Baby Mammoth Music"
click at [245, 478] on input "Publisher Account Number ?" at bounding box center [269, 473] width 257 height 43
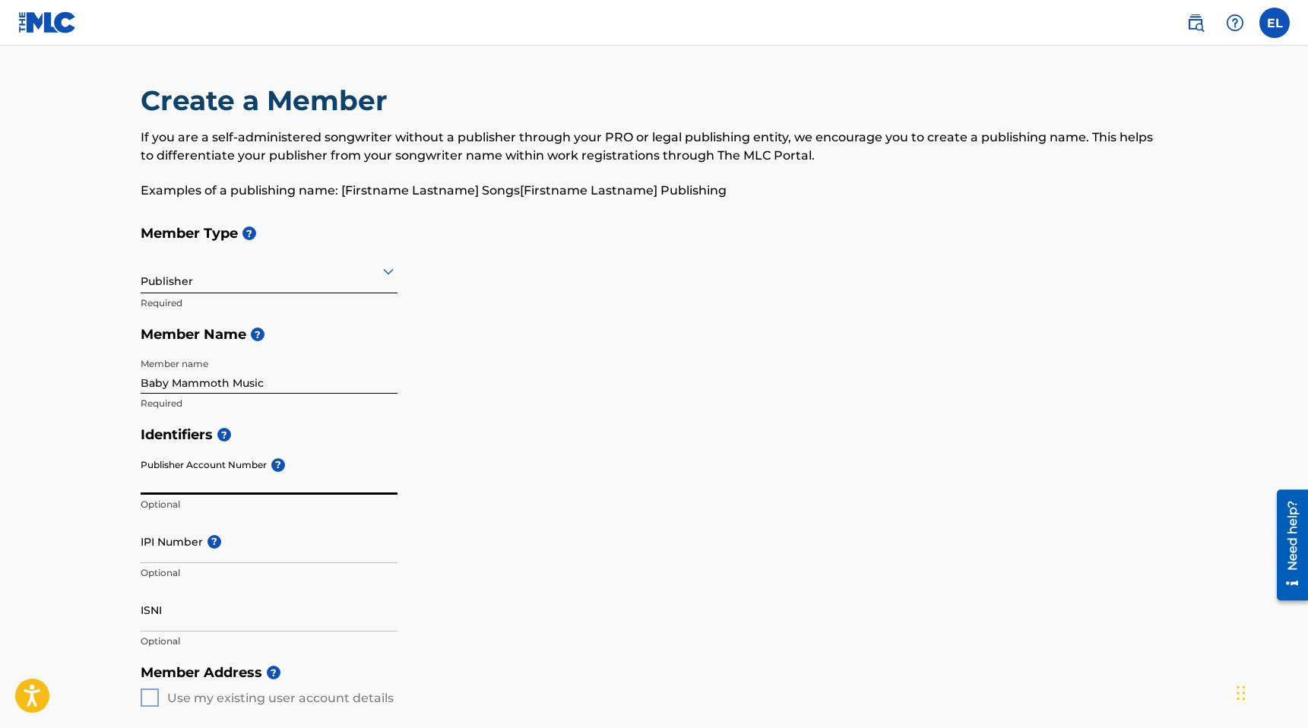
paste input "MEMBER ID: #138297"
drag, startPoint x: 217, startPoint y: 483, endPoint x: 94, endPoint y: 482, distance: 123.2
click at [94, 482] on main "Create a Member If you are a self-administered songwriter without a publisher t…" at bounding box center [654, 685] width 1308 height 1279
type input "138297"
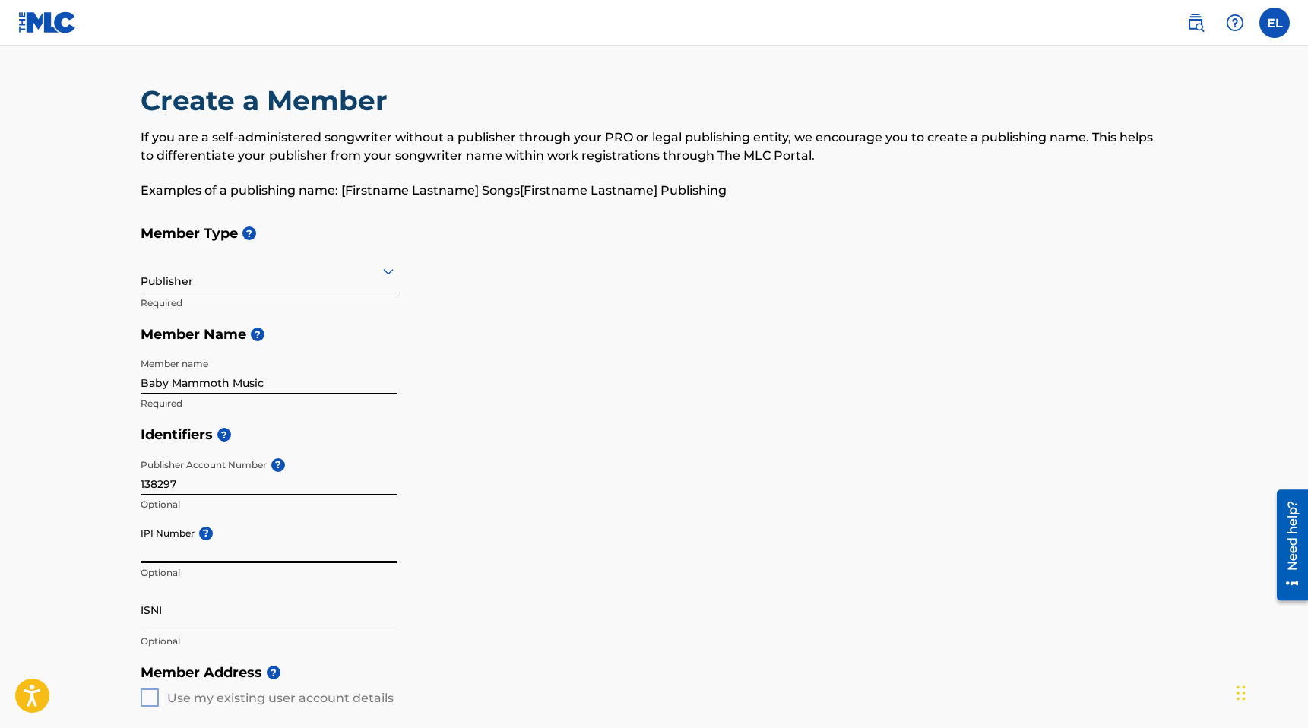
click at [177, 547] on input "IPI Number ?" at bounding box center [269, 541] width 257 height 43
paste input "528075449"
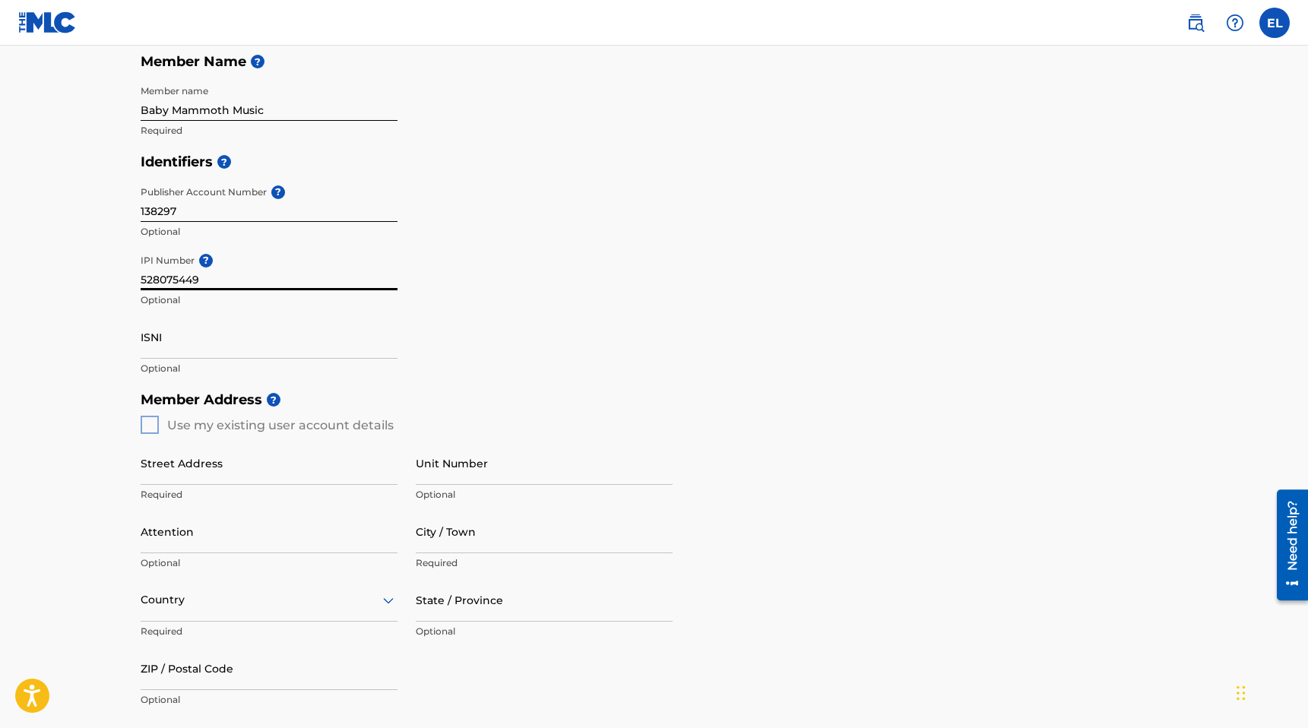
scroll to position [323, 0]
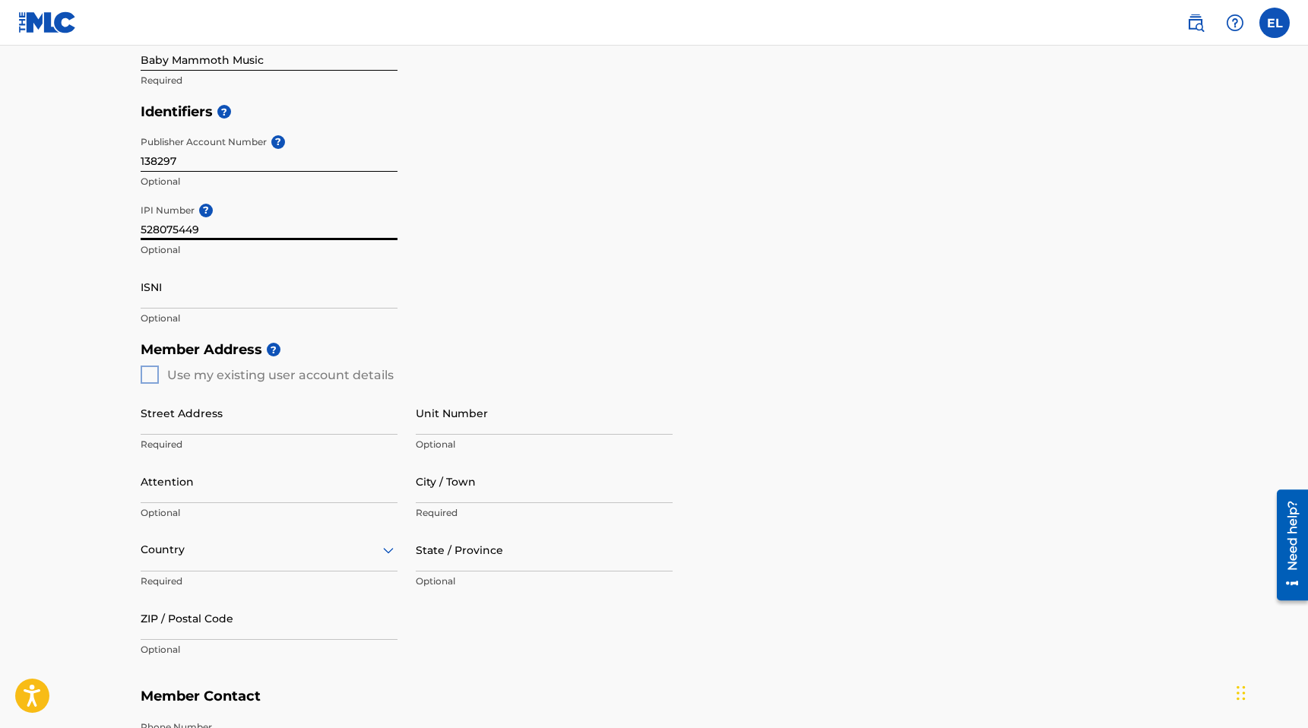
type input "528075449"
click at [247, 291] on input "ISNI" at bounding box center [269, 286] width 257 height 43
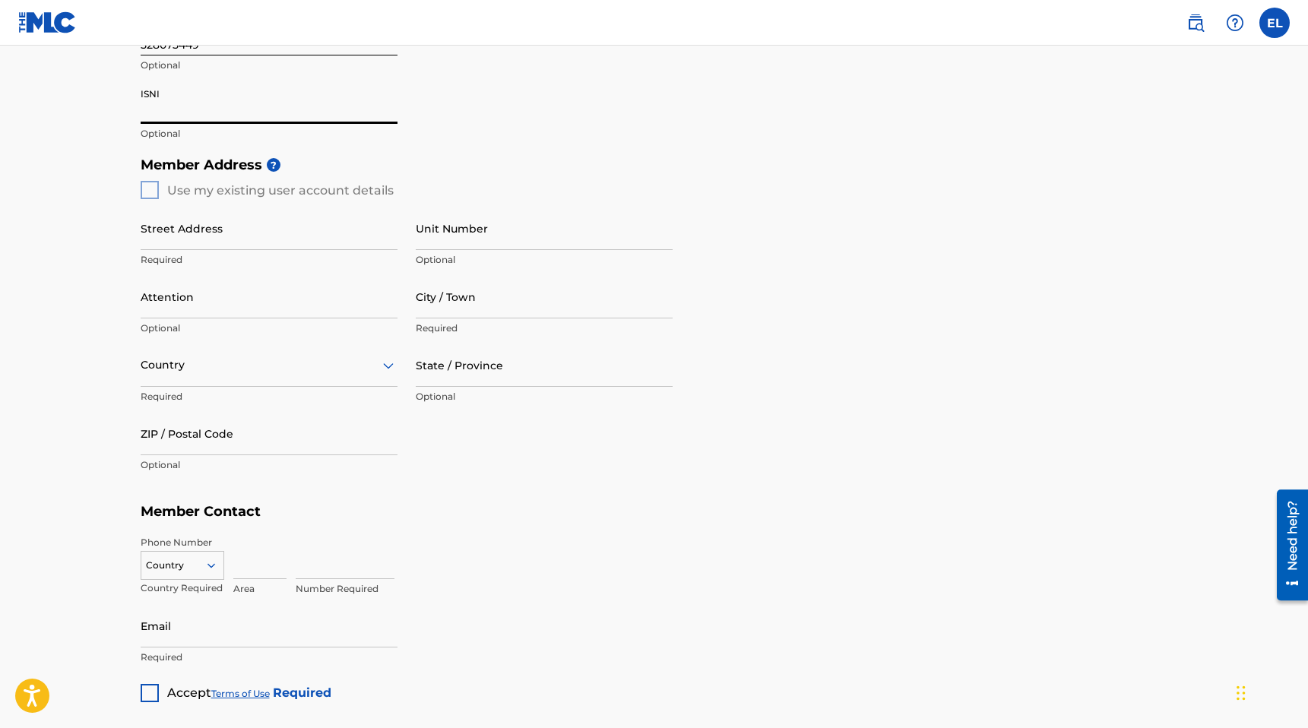
scroll to position [522, 0]
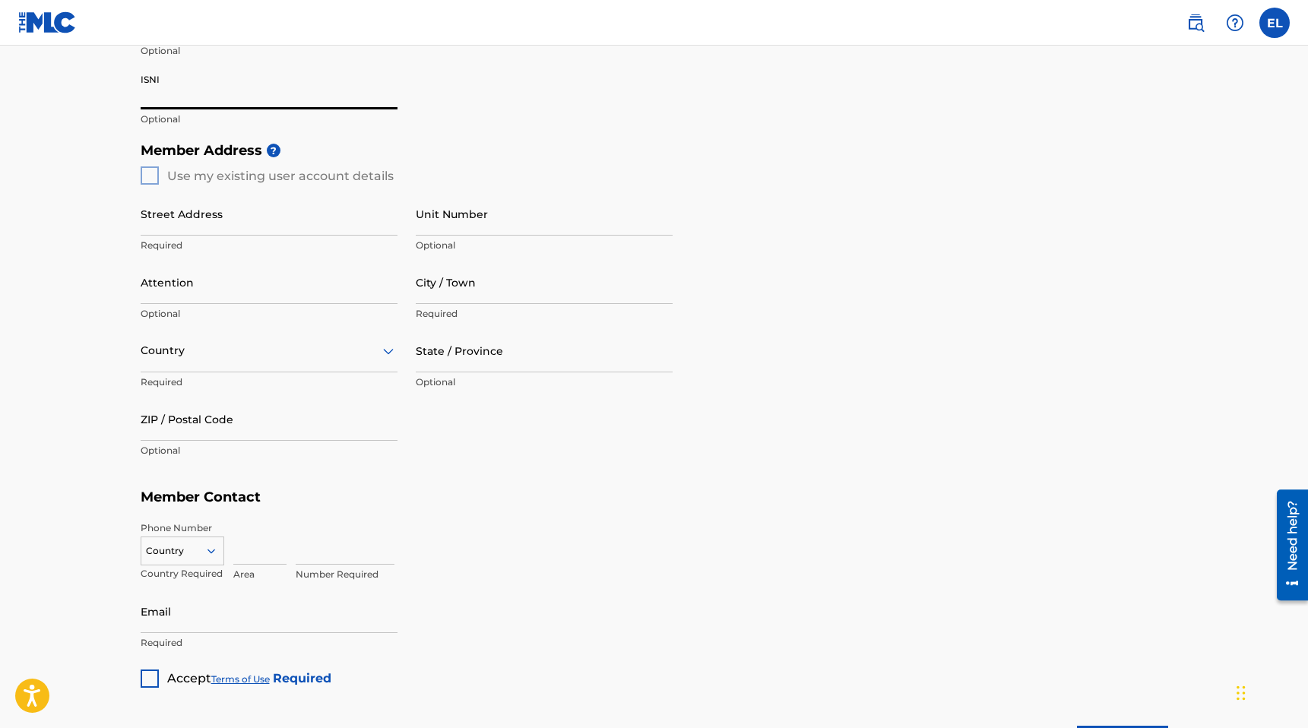
click at [156, 180] on div "Member Address ? Use my existing user account details Street Address Required U…" at bounding box center [655, 308] width 1028 height 347
click at [148, 174] on div "Member Address ? Use my existing user account details Street Address Required U…" at bounding box center [655, 308] width 1028 height 347
click at [149, 174] on div "Member Address ? Use my existing user account details Street Address Required U…" at bounding box center [655, 308] width 1028 height 347
drag, startPoint x: 149, startPoint y: 175, endPoint x: 149, endPoint y: 158, distance: 16.7
click at [149, 160] on div "Member Address ? Use my existing user account details Street Address Required U…" at bounding box center [655, 308] width 1028 height 347
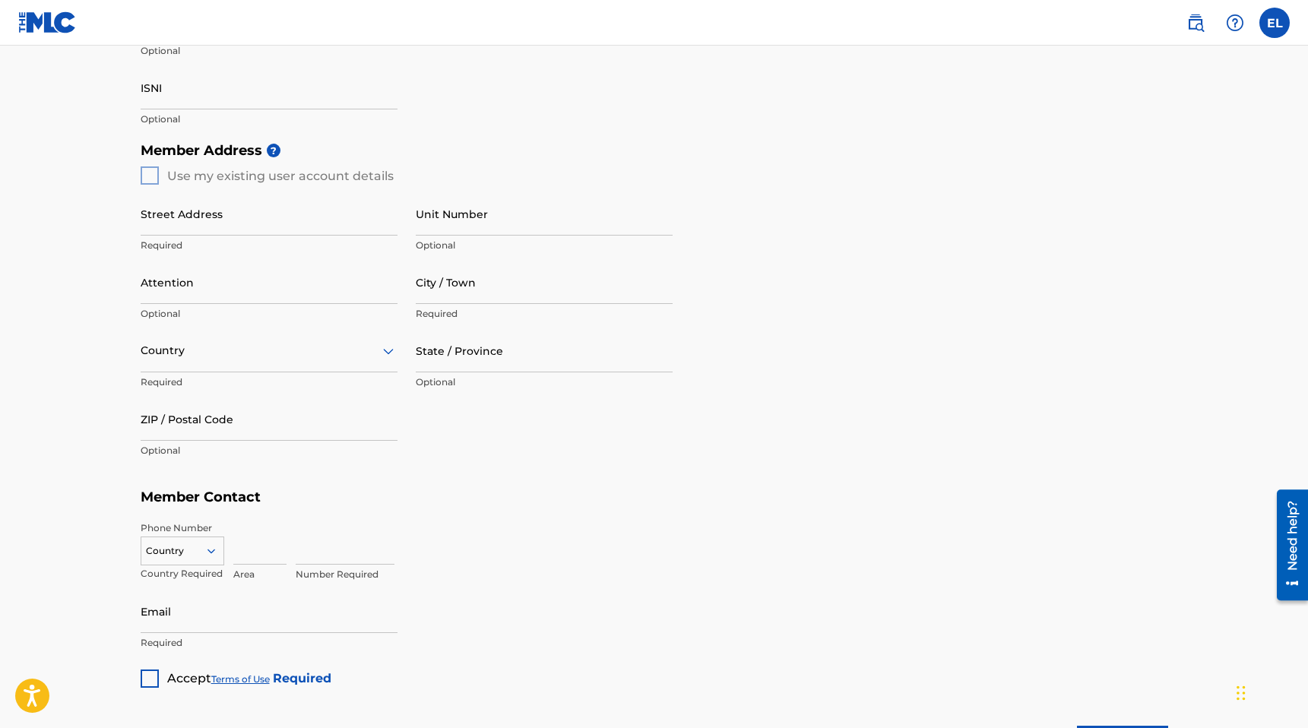
click at [149, 158] on h5 "Member Address ?" at bounding box center [655, 151] width 1028 height 33
click at [177, 236] on div "Street Address Required" at bounding box center [269, 226] width 257 height 68
click at [180, 222] on input "Street Address" at bounding box center [269, 213] width 257 height 43
type input "[STREET_ADDRESS]"
type input "Erik LeCar"
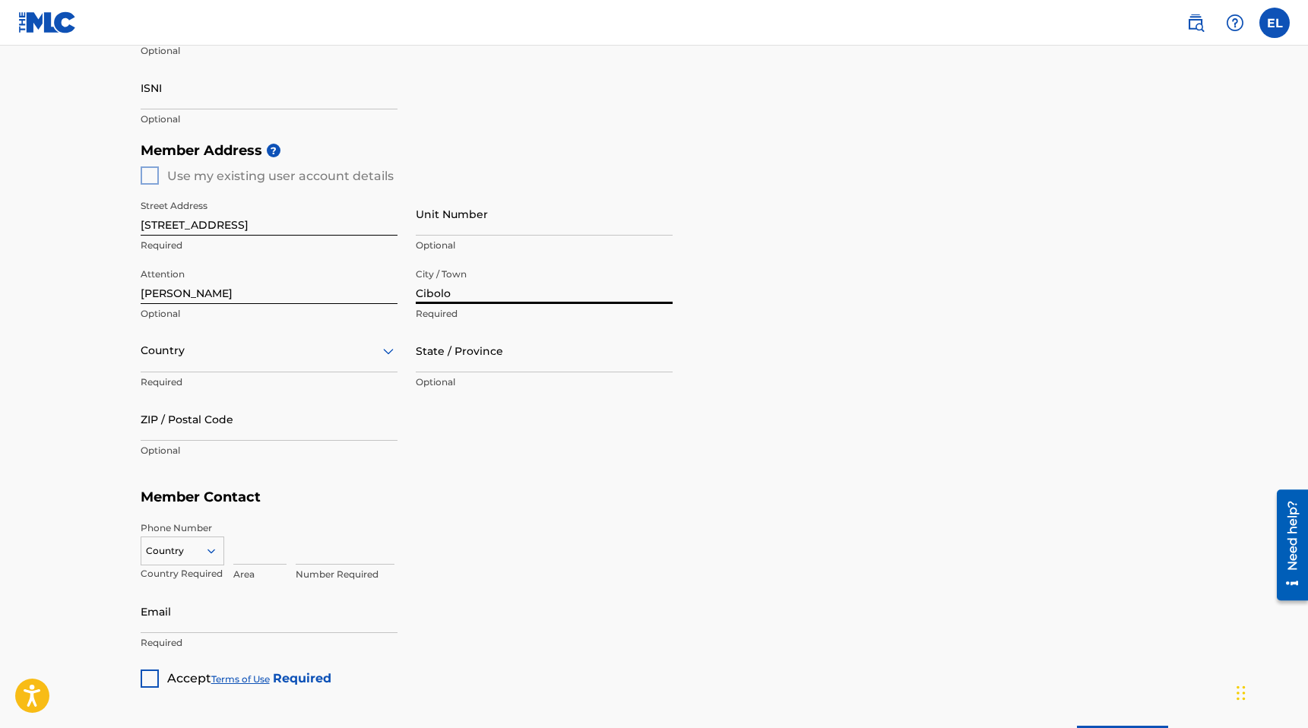
type input "Cibolo"
click at [322, 350] on div at bounding box center [269, 350] width 257 height 19
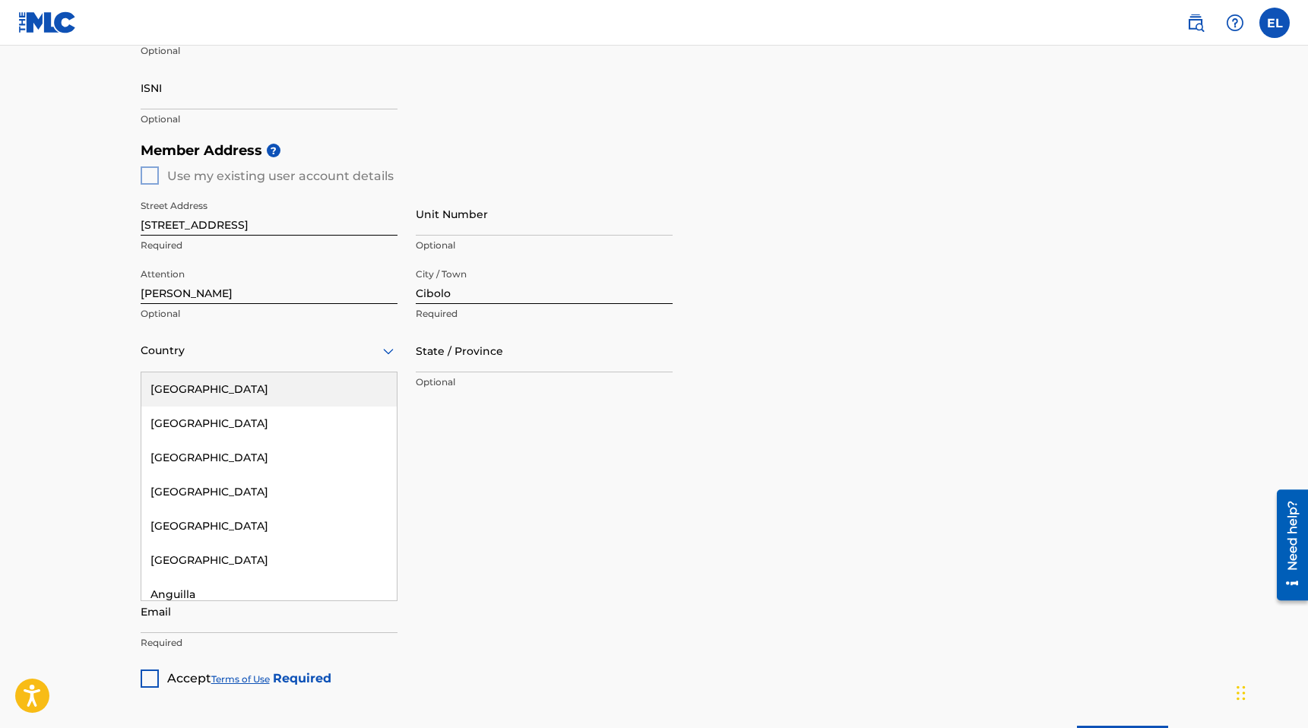
click at [314, 401] on div "[GEOGRAPHIC_DATA]" at bounding box center [268, 390] width 255 height 34
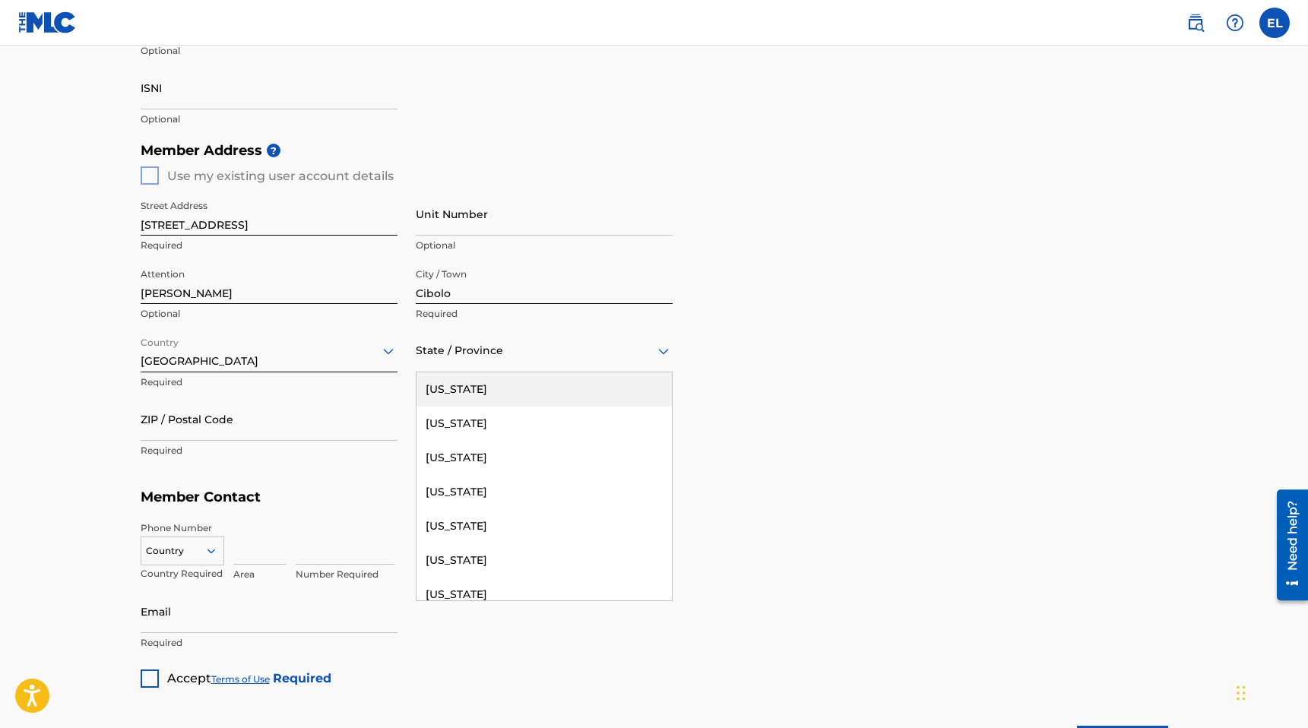
click at [464, 339] on div "State / Province" at bounding box center [544, 350] width 257 height 43
type input "tt"
click at [464, 347] on div at bounding box center [544, 350] width 257 height 19
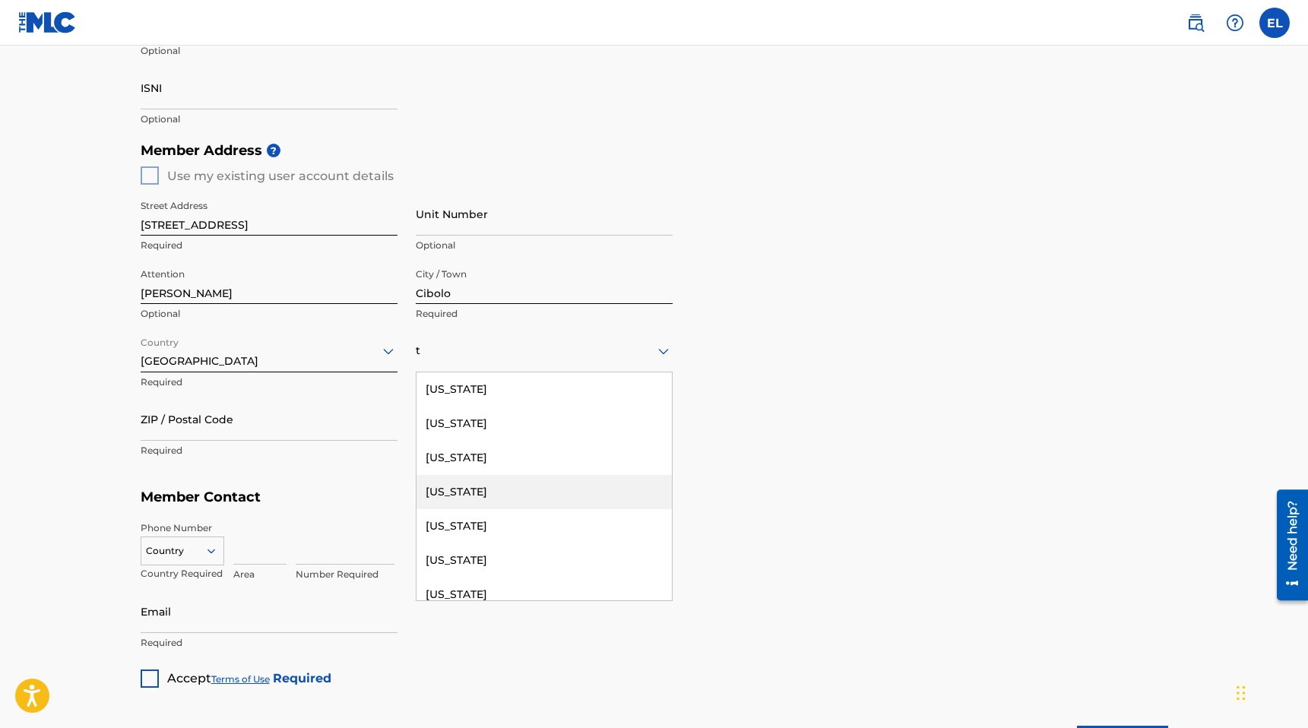
type input "te"
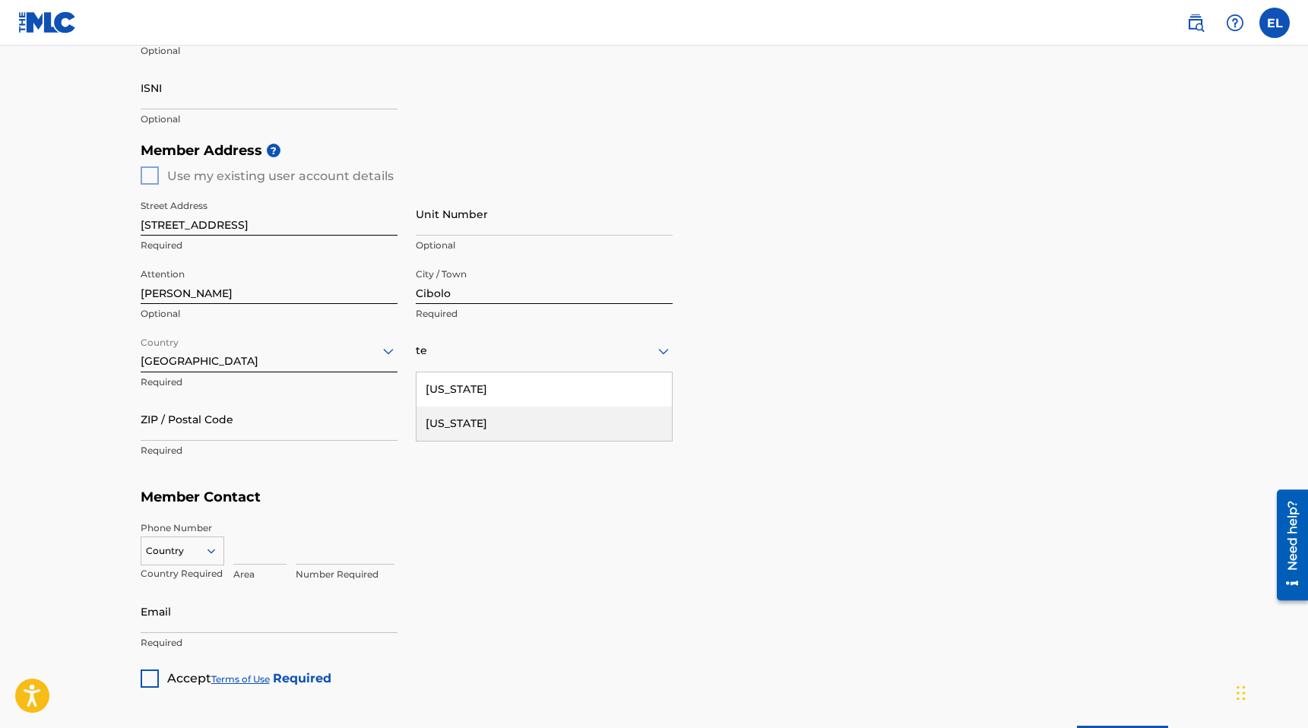
click at [474, 434] on div "[US_STATE]" at bounding box center [544, 424] width 255 height 34
click at [246, 422] on input "ZIP / Postal Code" at bounding box center [269, 419] width 257 height 43
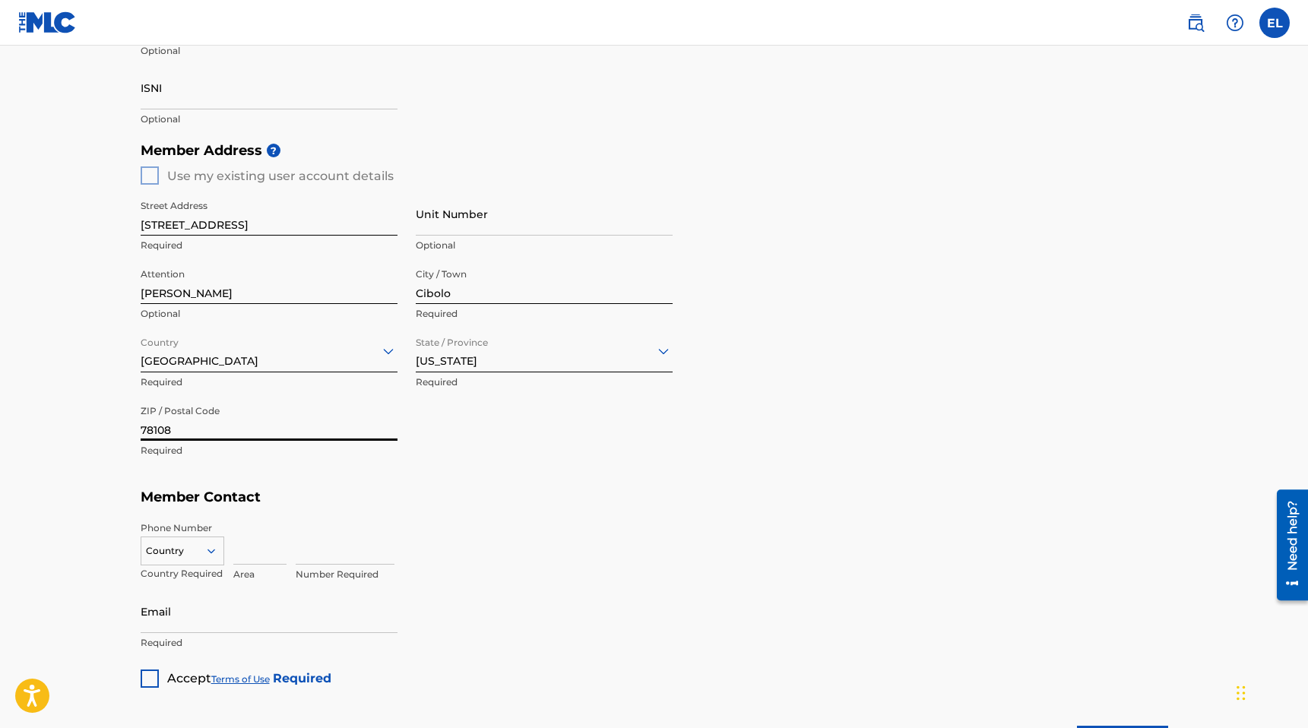
type input "78108"
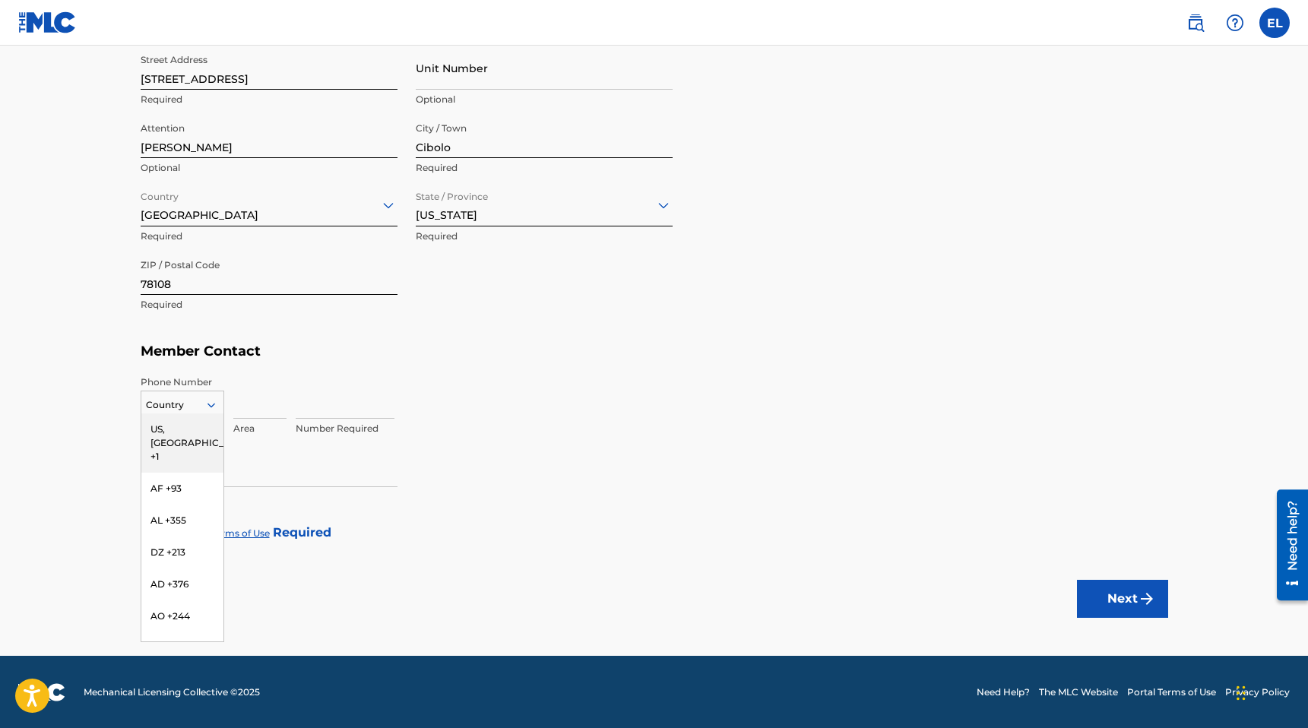
click at [189, 405] on div at bounding box center [182, 405] width 82 height 17
click at [190, 428] on div "US, [GEOGRAPHIC_DATA] +1" at bounding box center [182, 443] width 82 height 59
click at [258, 382] on input at bounding box center [259, 397] width 53 height 43
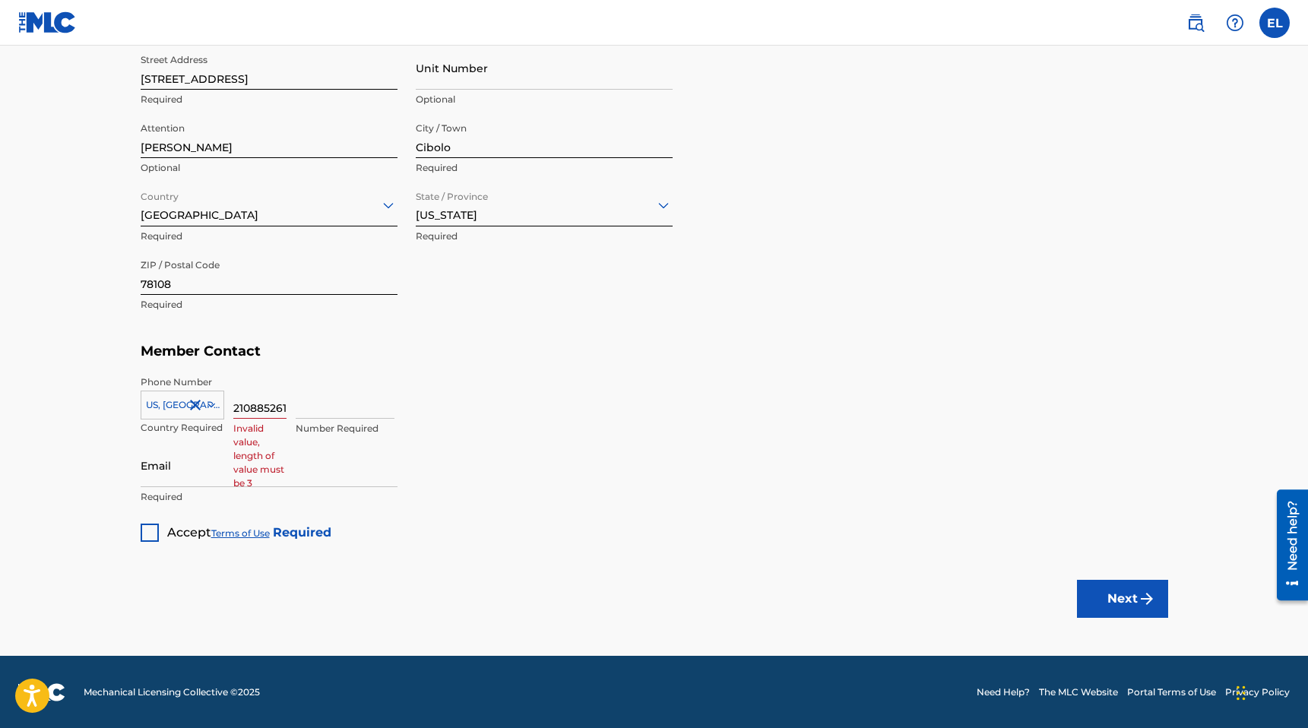
scroll to position [0, 0]
type input "210"
type input "8852612"
type input "[EMAIL_ADDRESS][DOMAIN_NAME]"
click at [149, 531] on div at bounding box center [150, 533] width 18 height 18
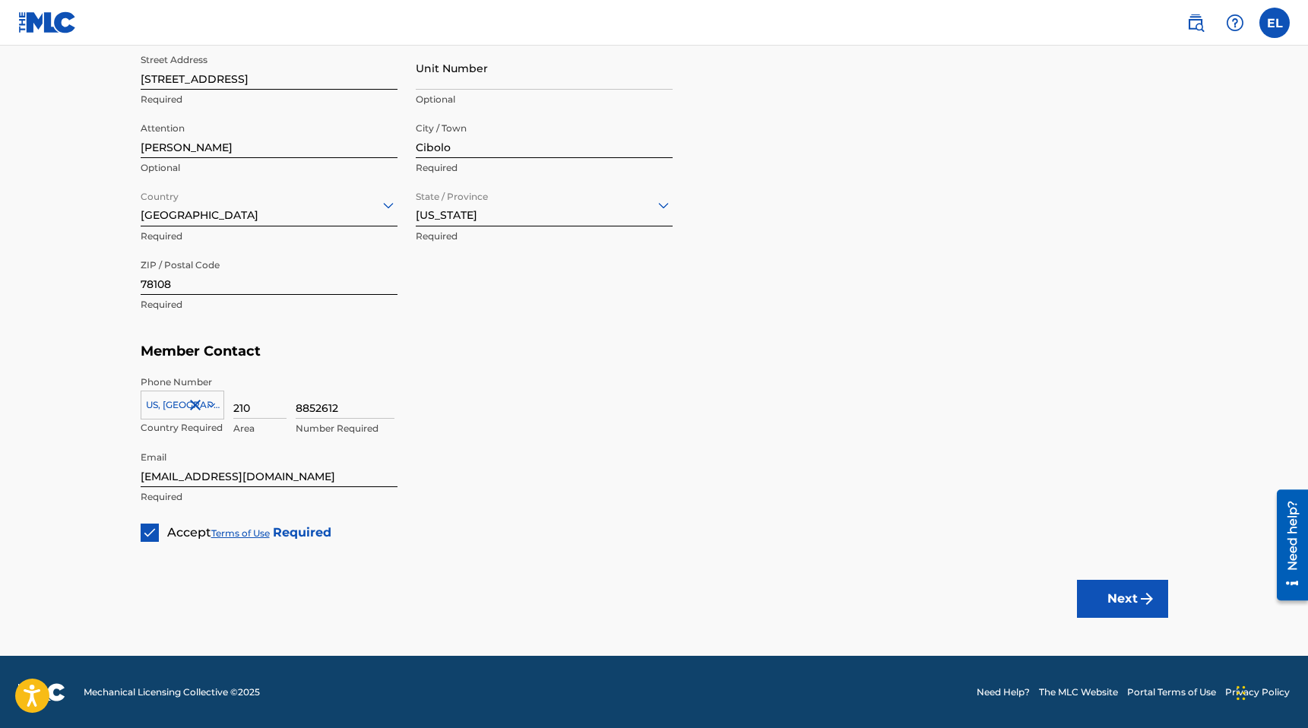
click at [1131, 612] on button "Next" at bounding box center [1122, 599] width 91 height 38
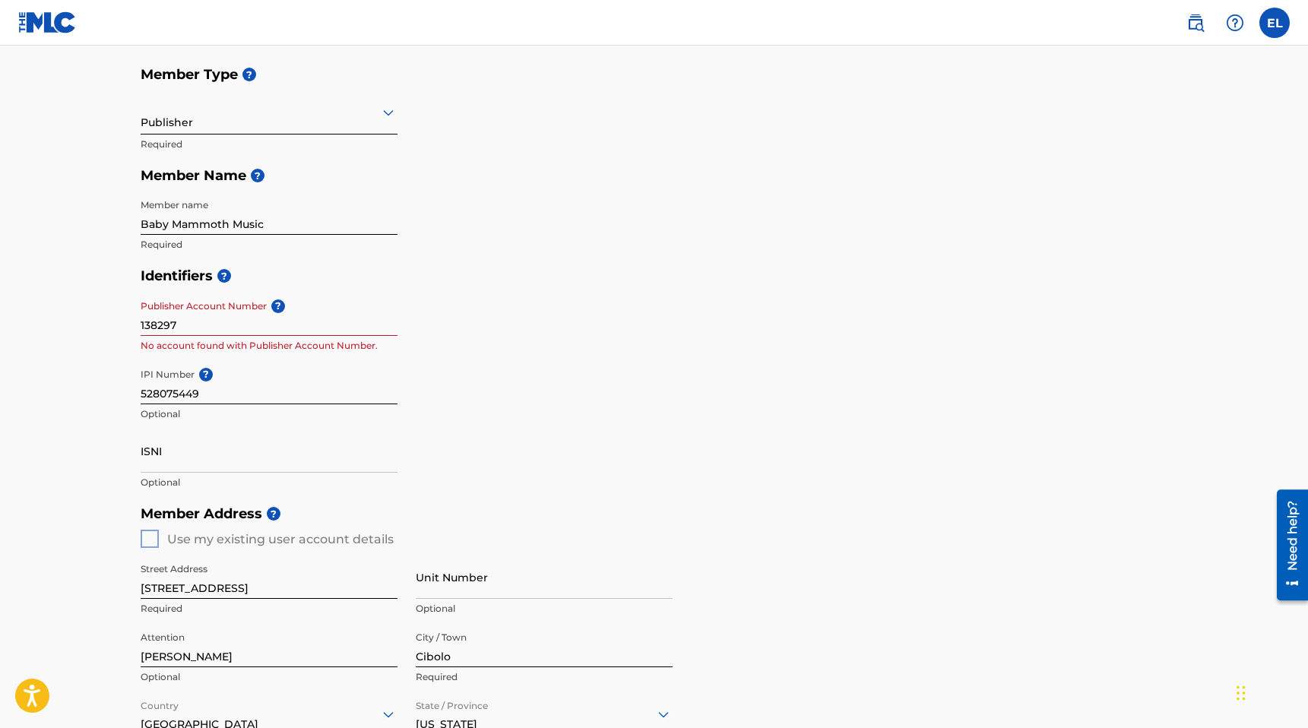
scroll to position [199, 0]
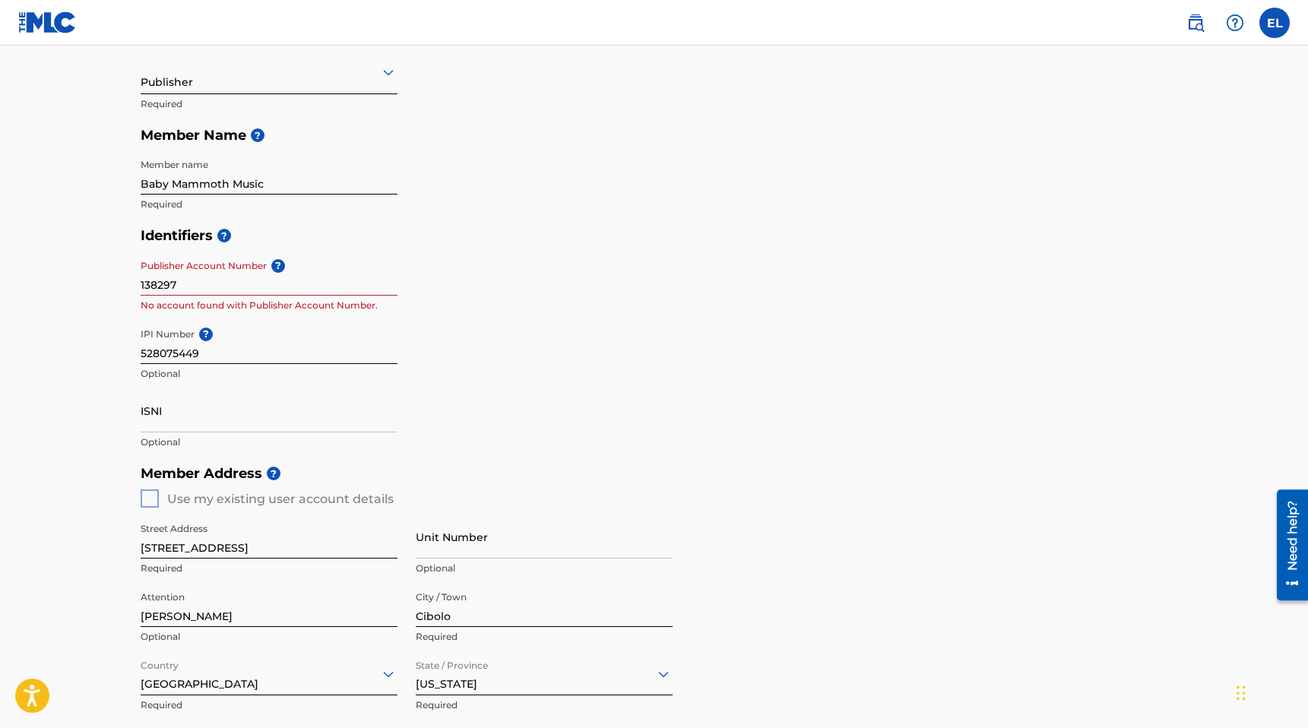
click at [235, 296] on div "Publisher Account Number ? 138297 No account found with Publisher Account Numbe…" at bounding box center [269, 286] width 257 height 68
click at [185, 284] on input "138297" at bounding box center [269, 273] width 257 height 43
drag, startPoint x: 195, startPoint y: 284, endPoint x: 95, endPoint y: 285, distance: 100.3
click at [95, 285] on main "Create a Member If you are a self-administered songwriter without a publisher t…" at bounding box center [654, 485] width 1308 height 1279
click at [147, 503] on div "Member Address ? Use my existing user account details Street Address 106 Dobie …" at bounding box center [655, 631] width 1028 height 347
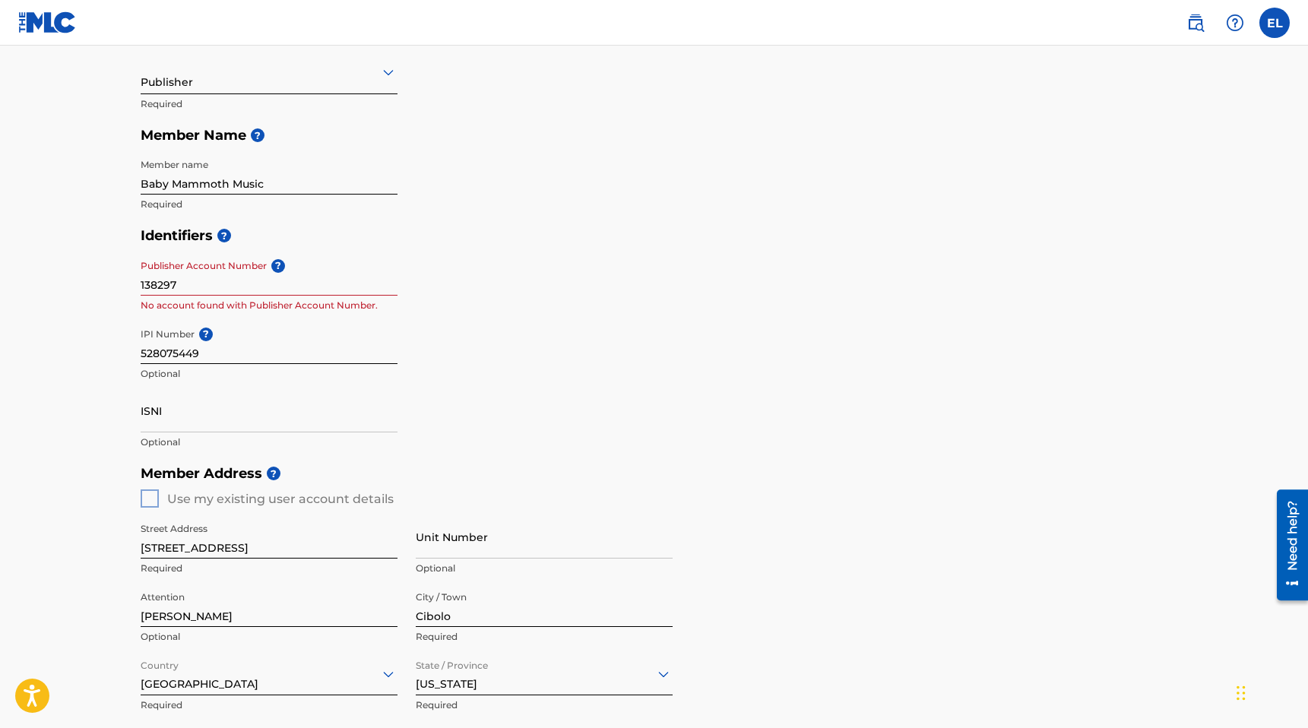
scroll to position [668, 0]
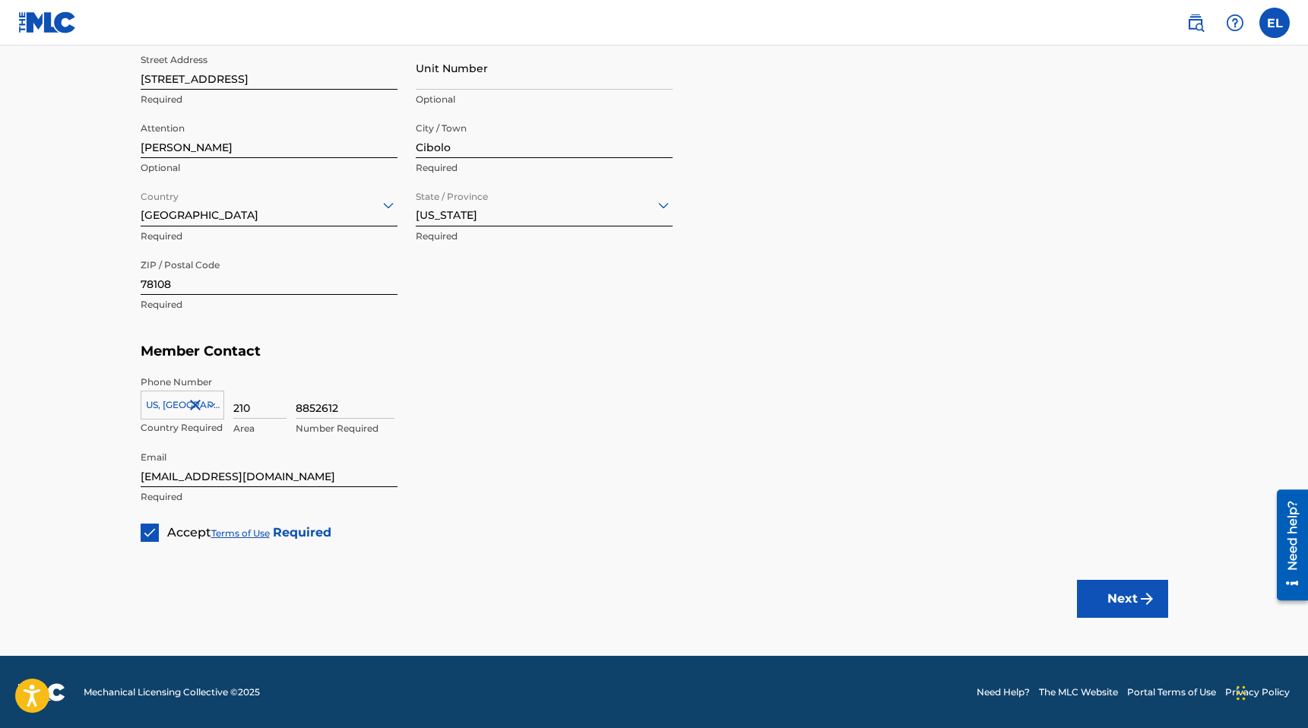
click at [1130, 604] on button "Next" at bounding box center [1122, 599] width 91 height 38
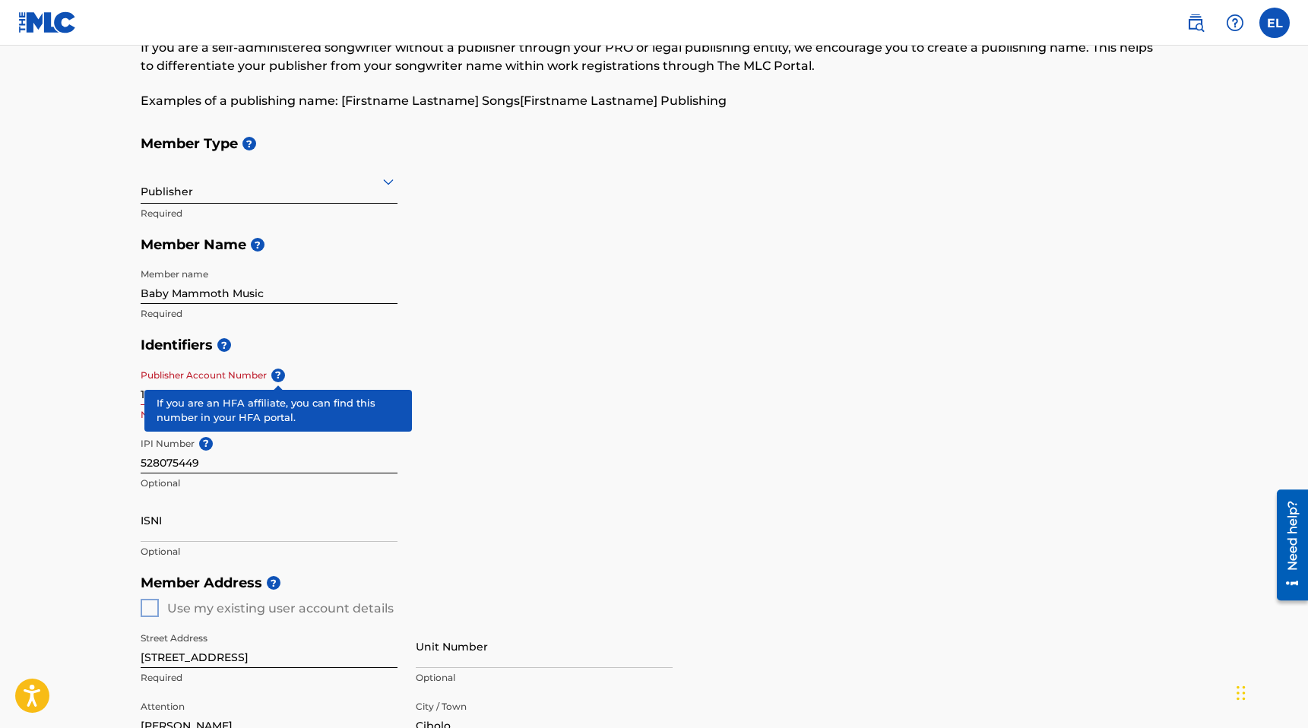
scroll to position [104, 0]
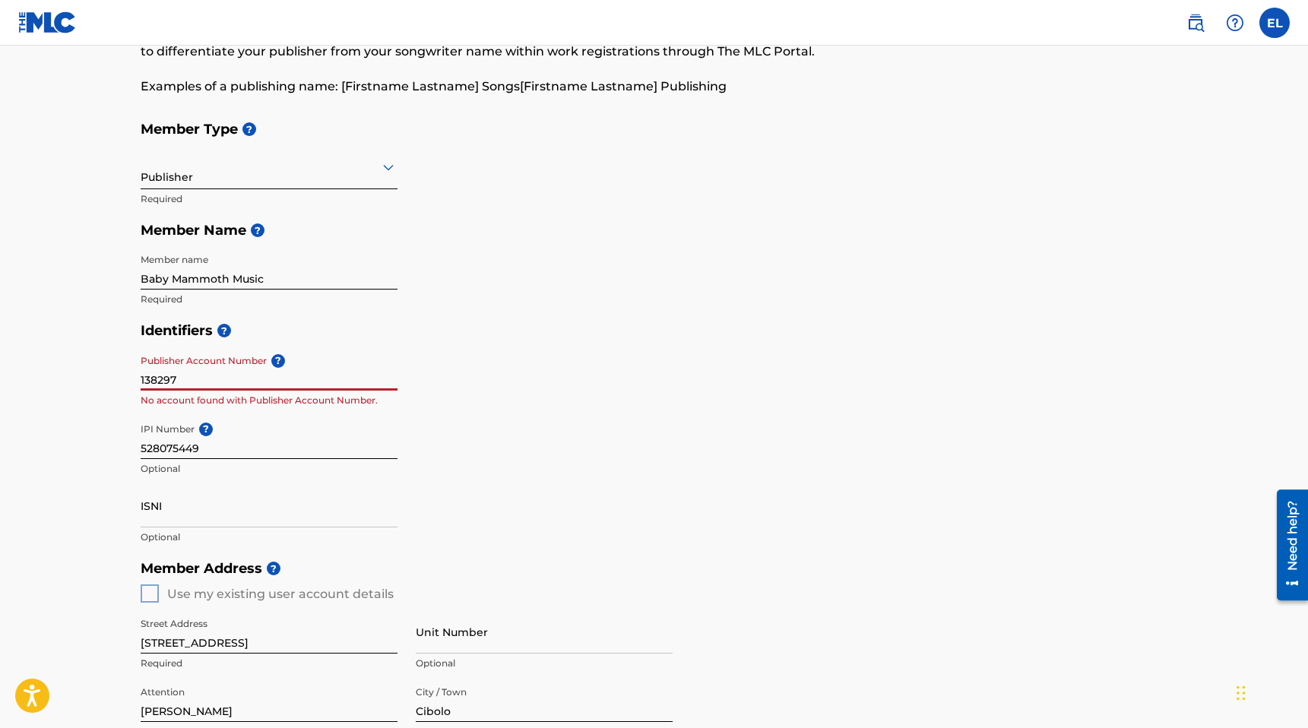
click at [211, 376] on input "138297" at bounding box center [269, 368] width 257 height 43
click at [508, 333] on h5 "Identifiers ?" at bounding box center [655, 331] width 1028 height 33
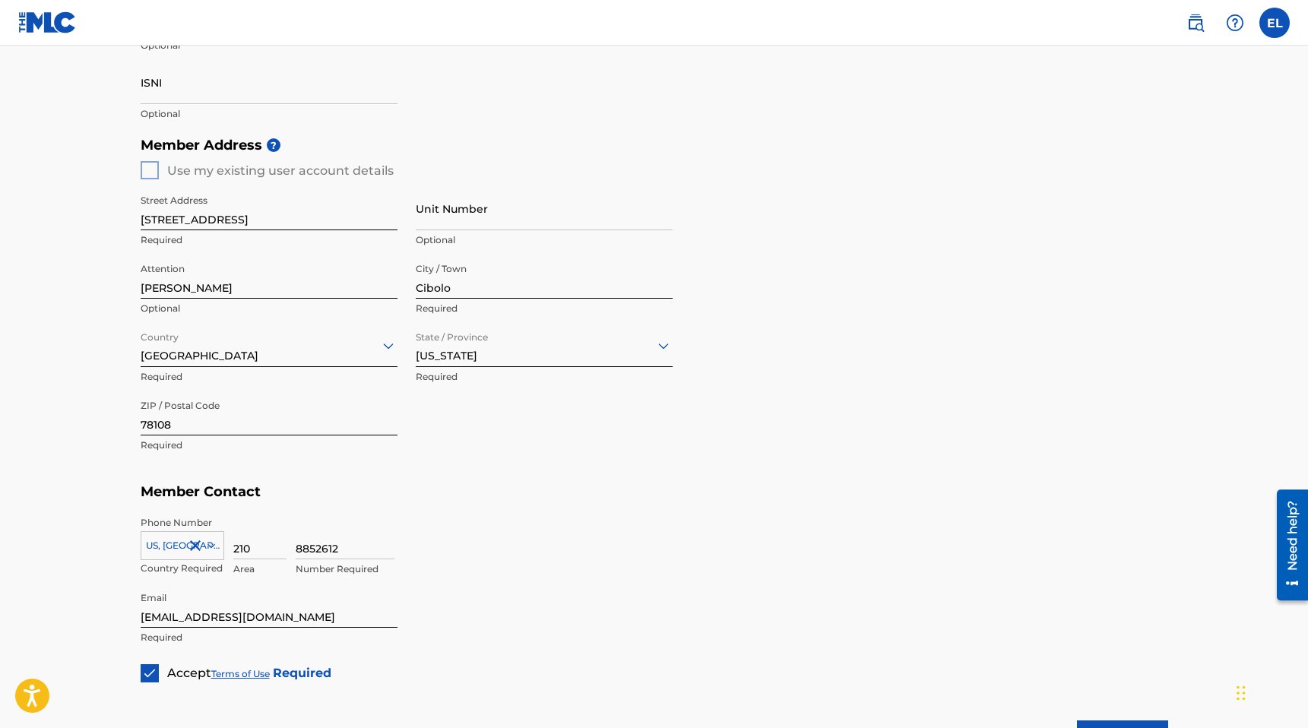
scroll to position [668, 0]
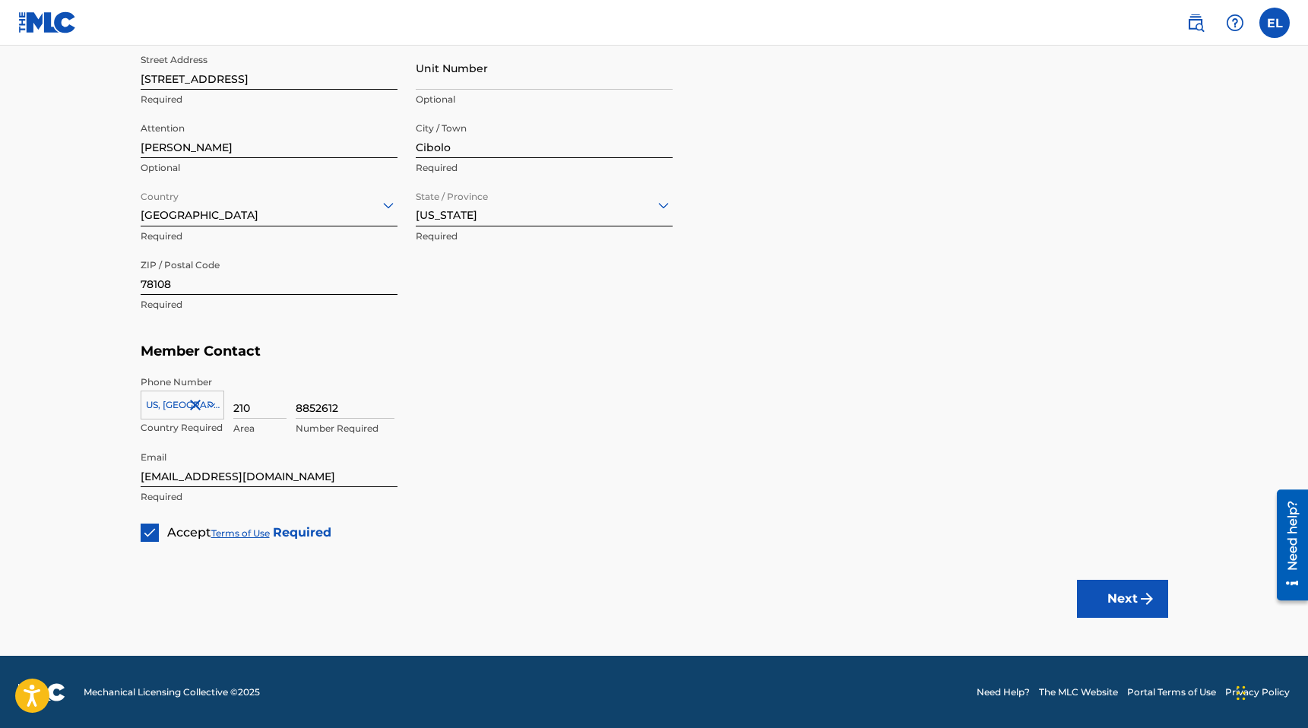
click at [1146, 613] on button "Next" at bounding box center [1122, 599] width 91 height 38
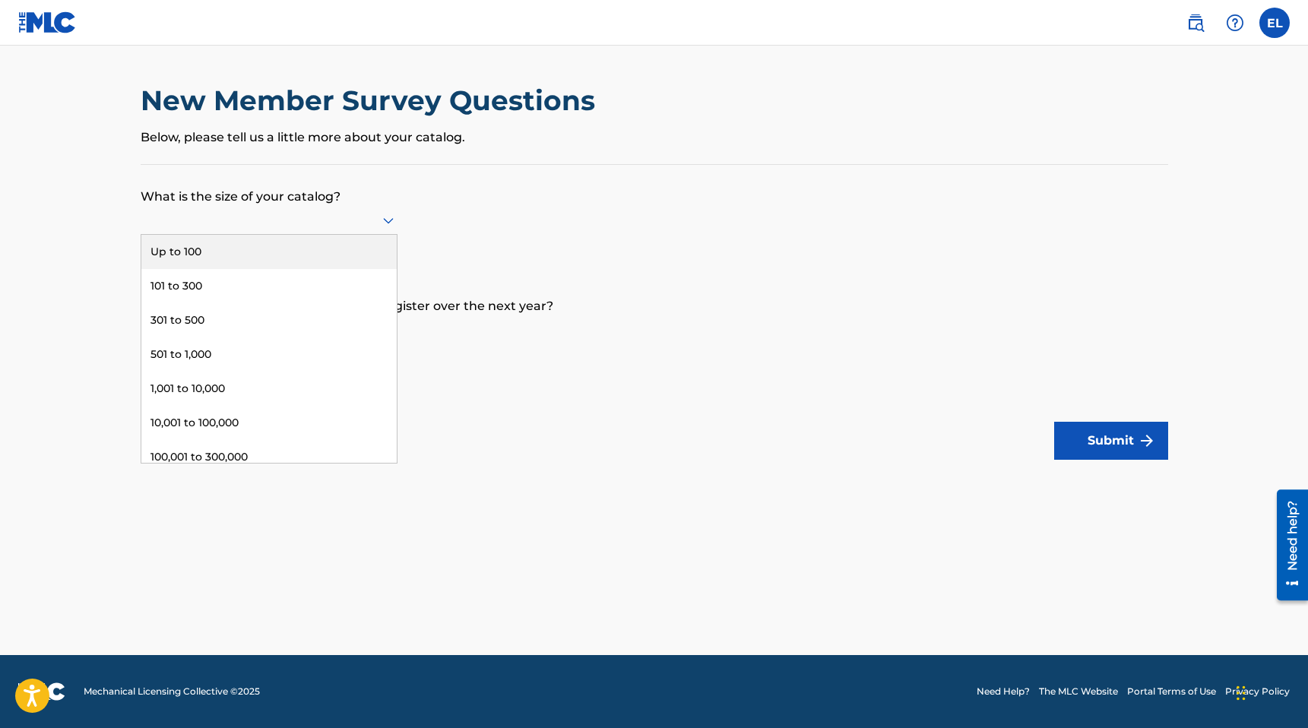
click at [382, 220] on icon at bounding box center [388, 220] width 18 height 18
click at [366, 247] on div "Up to 100" at bounding box center [268, 252] width 255 height 34
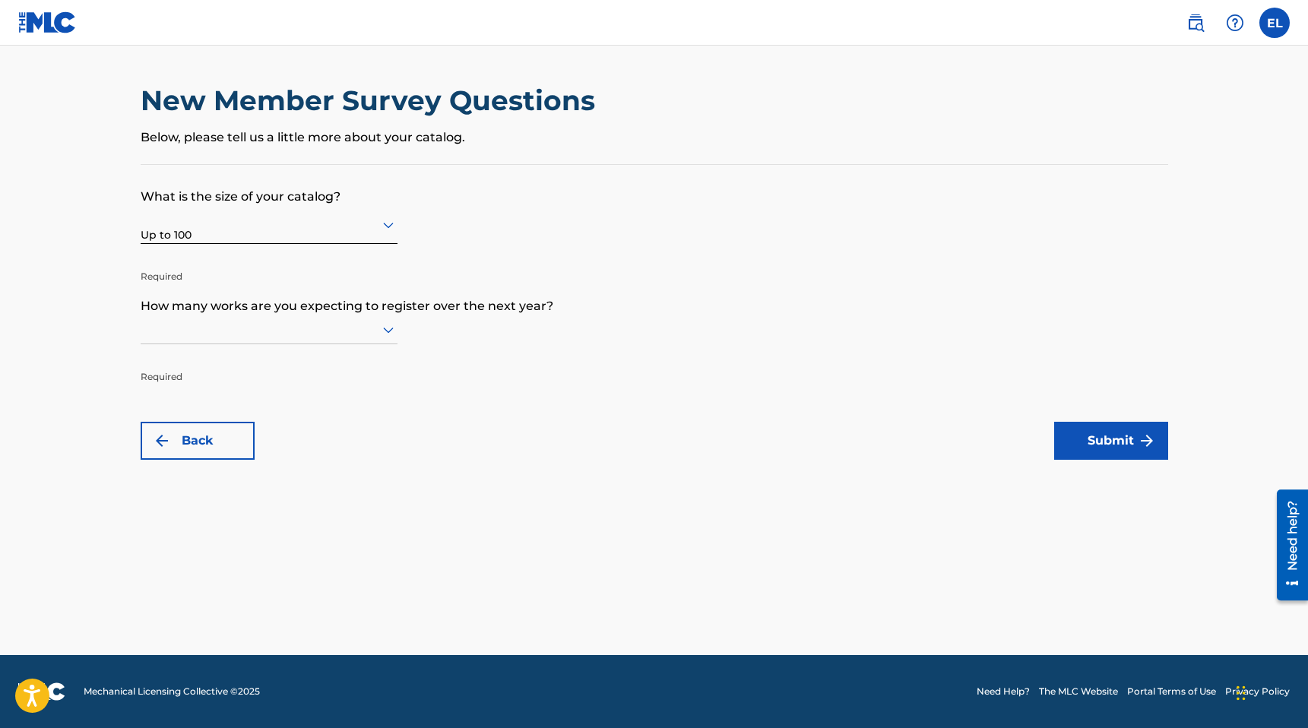
click at [387, 331] on icon at bounding box center [388, 331] width 11 height 6
click at [352, 353] on div "Up to 100" at bounding box center [268, 361] width 255 height 34
click at [1094, 451] on button "Submit" at bounding box center [1111, 441] width 114 height 38
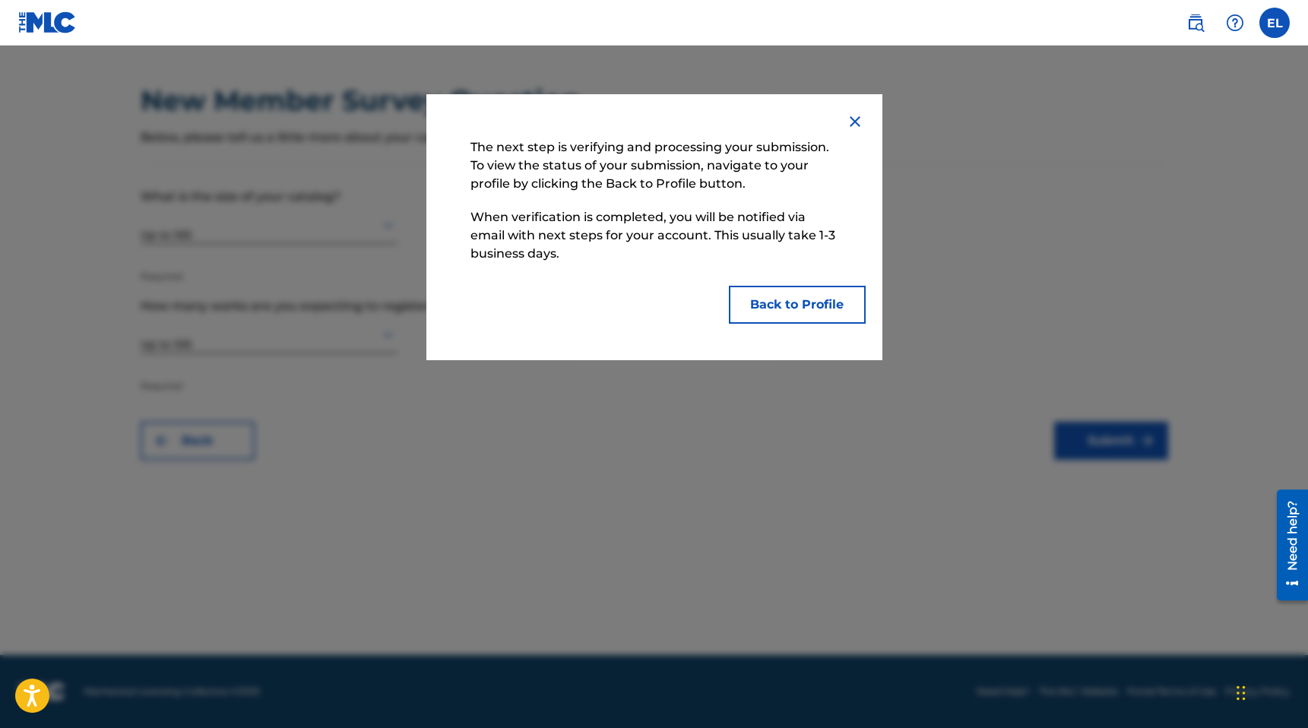
click at [833, 309] on button "Back to Profile" at bounding box center [797, 305] width 137 height 38
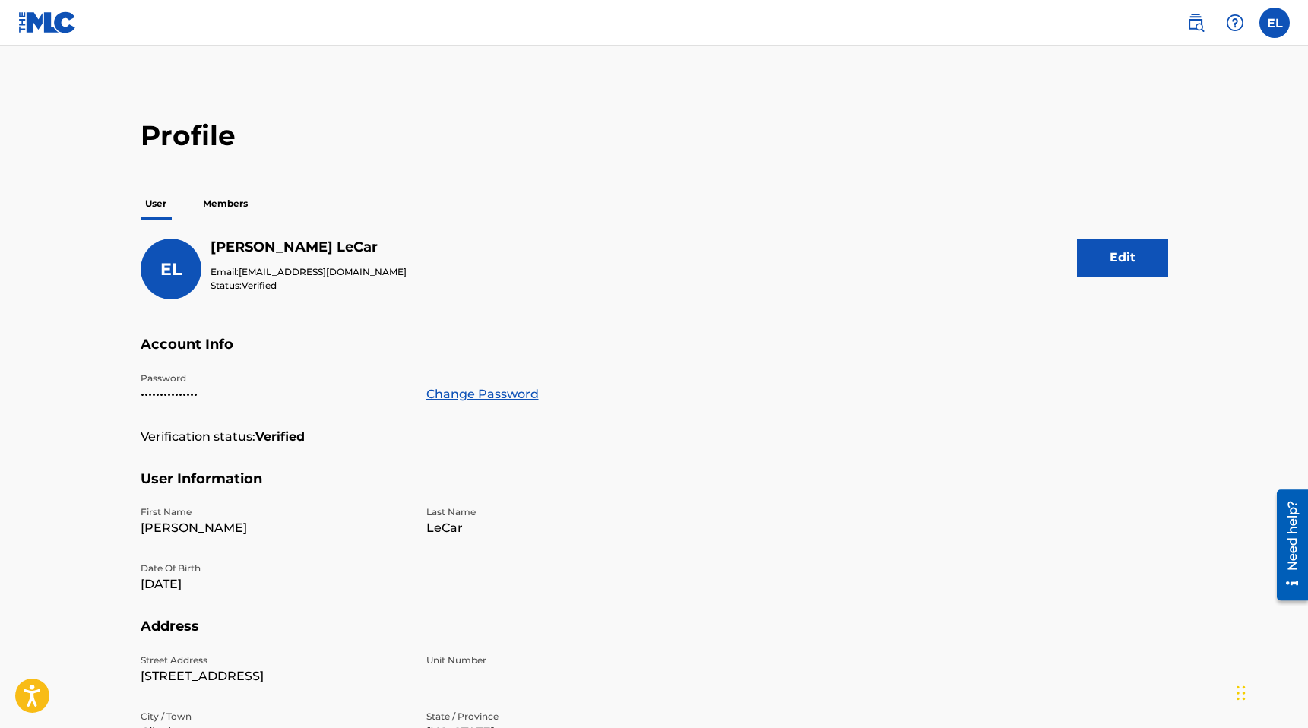
click at [176, 265] on span "EL" at bounding box center [170, 269] width 21 height 21
click at [236, 198] on p "Members" at bounding box center [225, 204] width 54 height 32
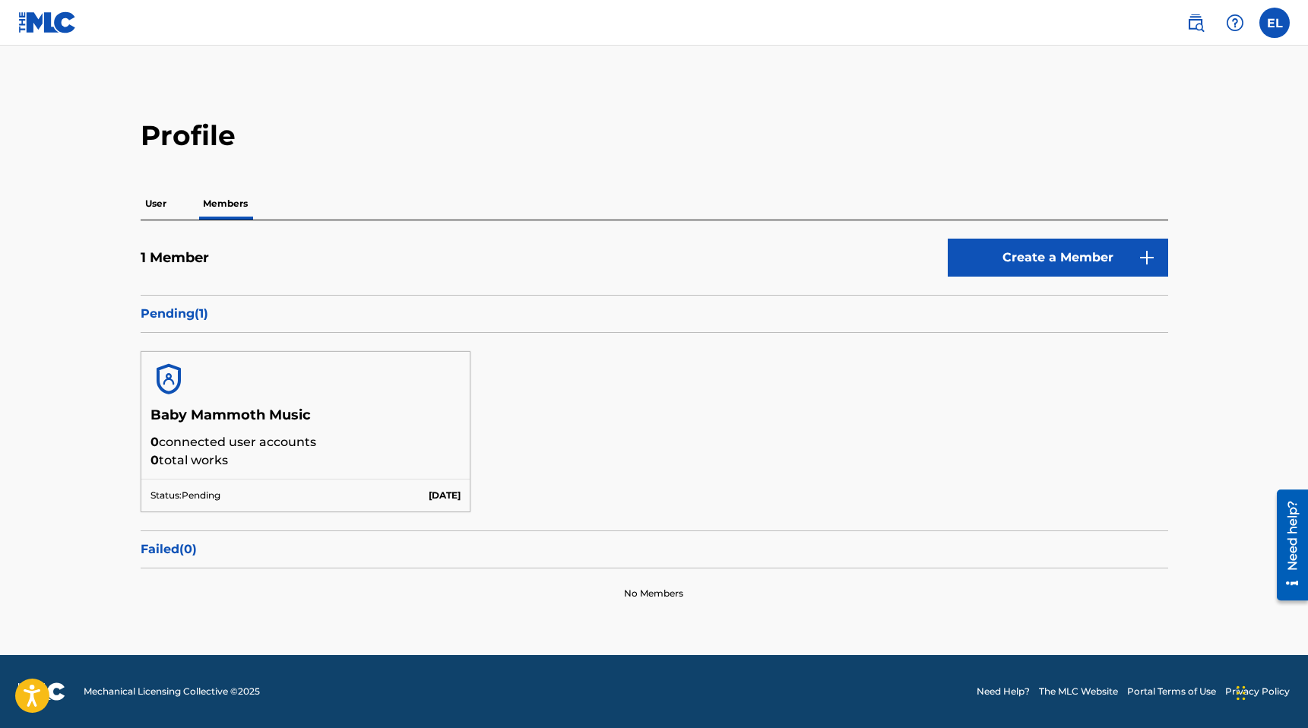
click at [151, 211] on p "User" at bounding box center [156, 204] width 30 height 32
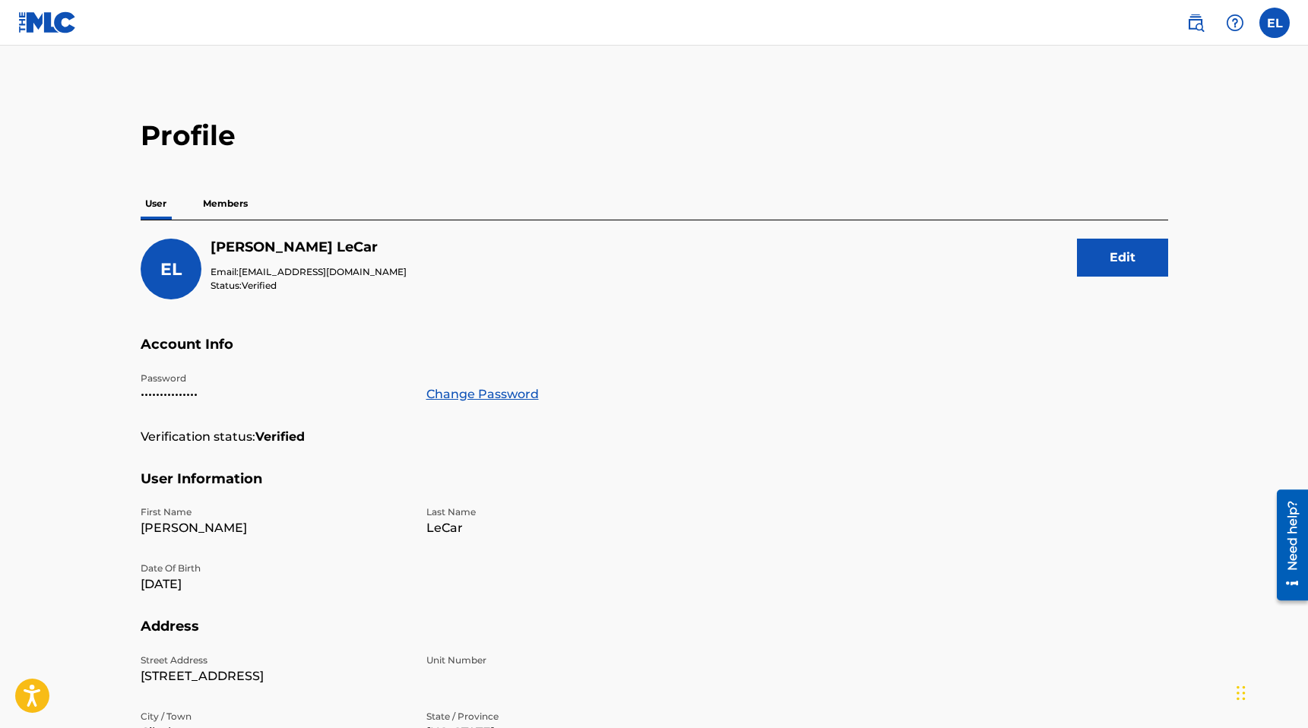
click at [61, 22] on img at bounding box center [47, 22] width 59 height 22
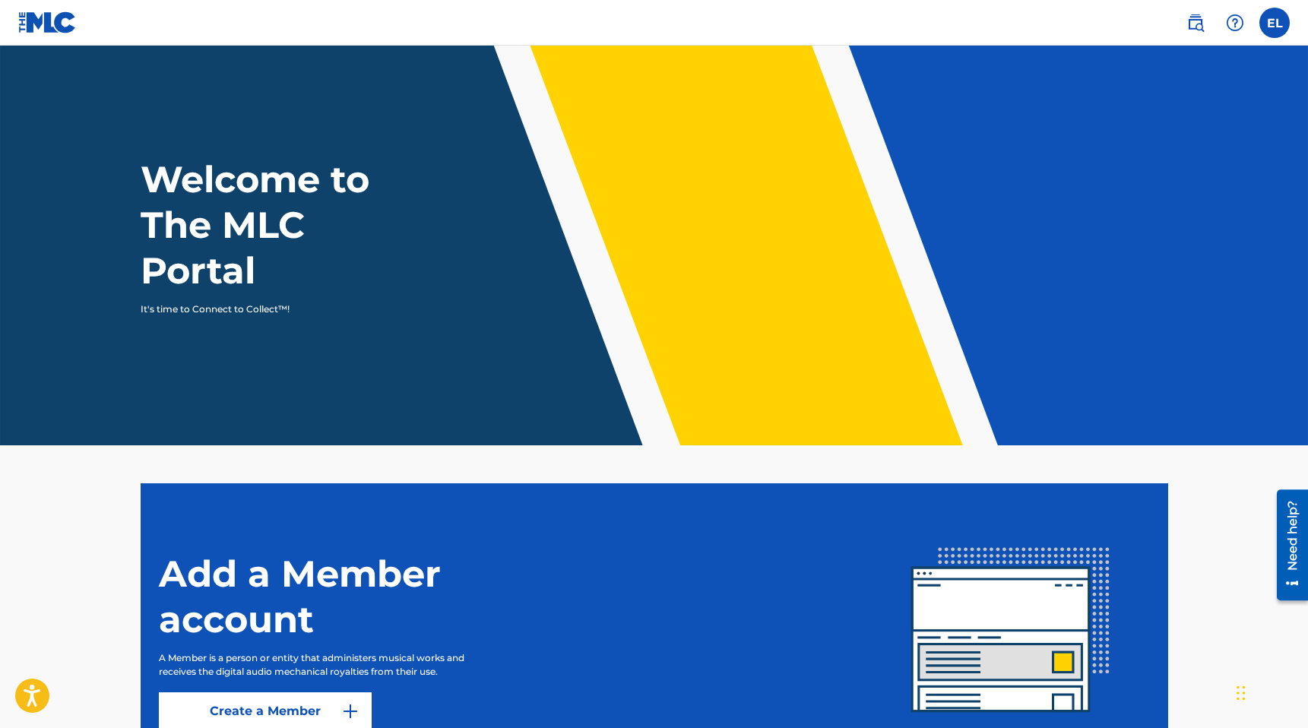
click at [1274, 5] on nav "EL EL Erik LeCar bananasfromantarctica@gmail.com Notification Preferences Profi…" at bounding box center [654, 23] width 1308 height 46
click at [1273, 21] on label at bounding box center [1275, 23] width 30 height 30
click at [1275, 23] on input "EL Erik LeCar bananasfromantarctica@gmail.com Notification Preferences Profile …" at bounding box center [1275, 23] width 0 height 0
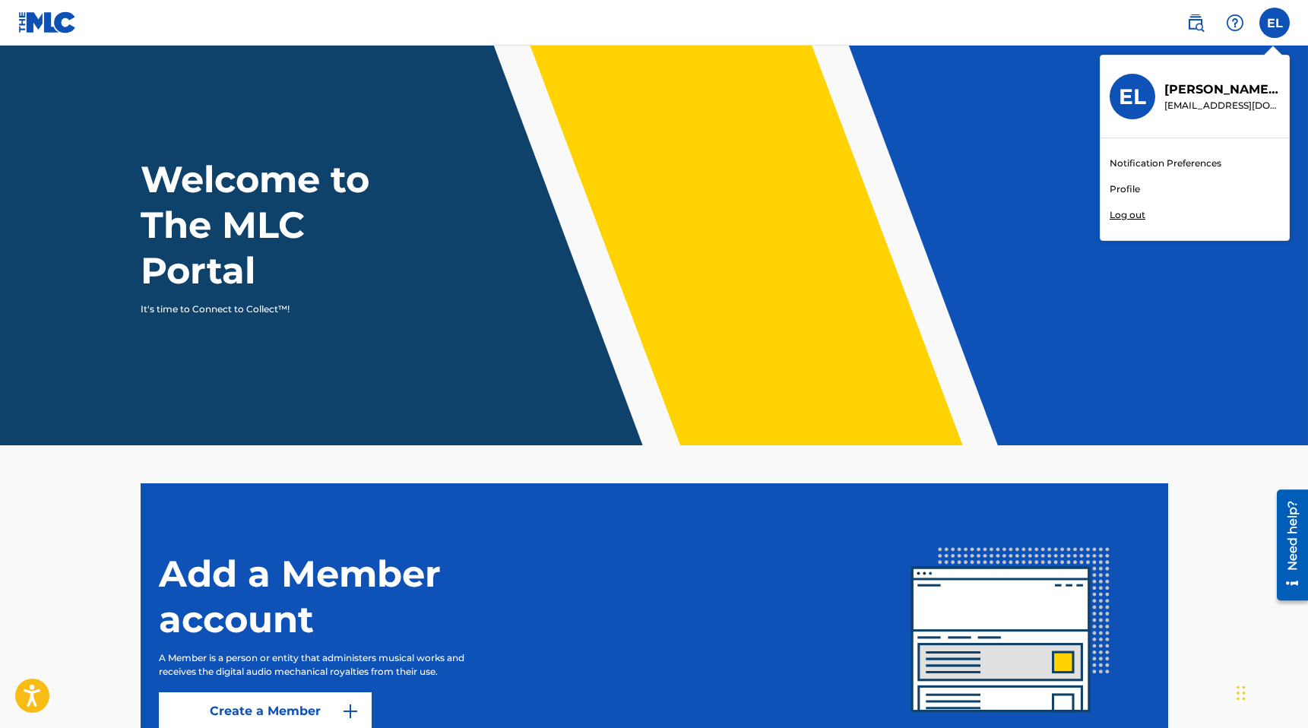
drag, startPoint x: 1181, startPoint y: 88, endPoint x: 1144, endPoint y: 91, distance: 37.4
click at [1161, 91] on div "Erik LeCar bananasfromantarctica@gmail.com" at bounding box center [1218, 97] width 125 height 32
click at [1275, 23] on input "EL Erik LeCar bananasfromantarctica@gmail.com Notification Preferences Profile …" at bounding box center [1275, 23] width 0 height 0
click at [1132, 97] on h3 "EL" at bounding box center [1132, 97] width 27 height 27
click at [1275, 23] on input "EL Erik LeCar bananasfromantarctica@gmail.com Notification Preferences Profile …" at bounding box center [1275, 23] width 0 height 0
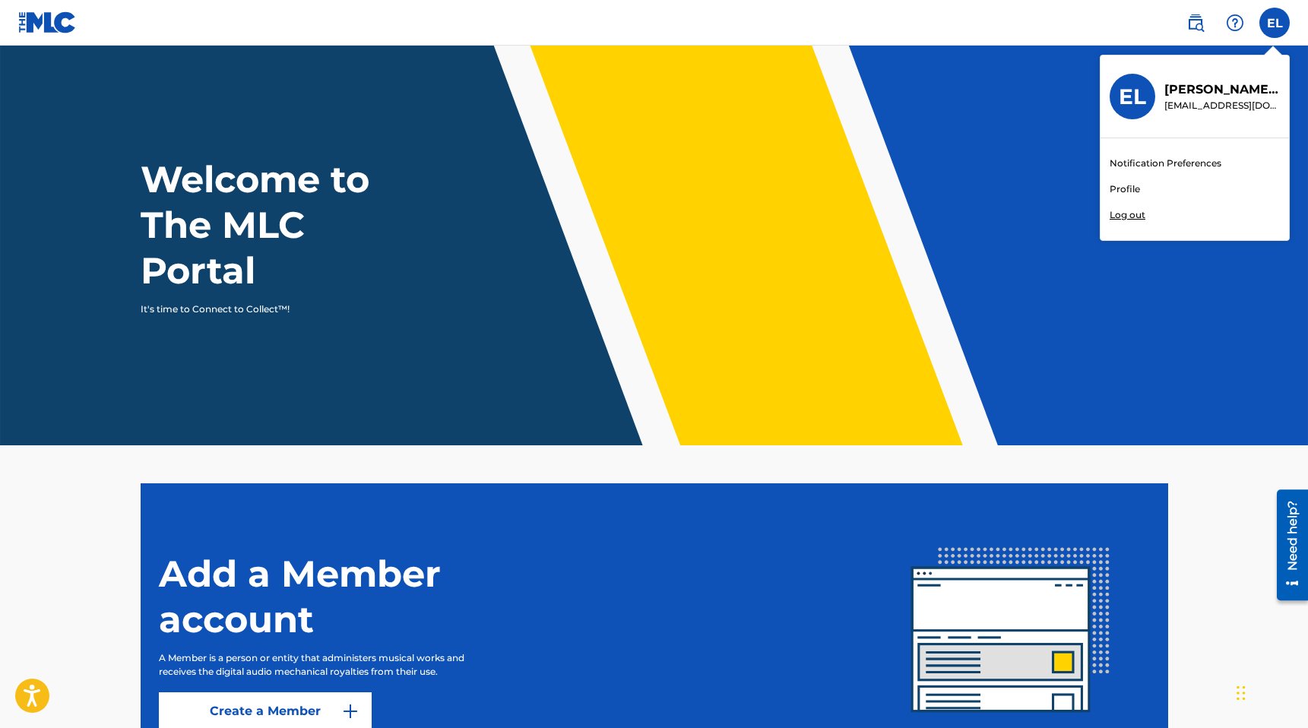
click at [1193, 90] on p "Erik LeCar" at bounding box center [1223, 90] width 116 height 18
click at [1275, 23] on input "EL Erik LeCar bananasfromantarctica@gmail.com Notification Preferences Profile …" at bounding box center [1275, 23] width 0 height 0
click at [1122, 187] on link "Profile" at bounding box center [1125, 189] width 30 height 14
